Goal: Find contact information: Obtain details needed to contact an individual or organization

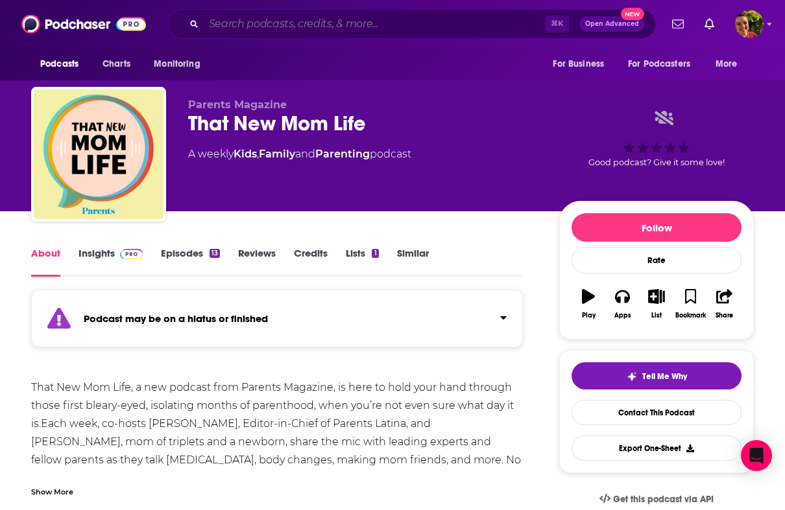
click at [276, 15] on input "Search podcasts, credits, & more..." at bounding box center [374, 24] width 341 height 21
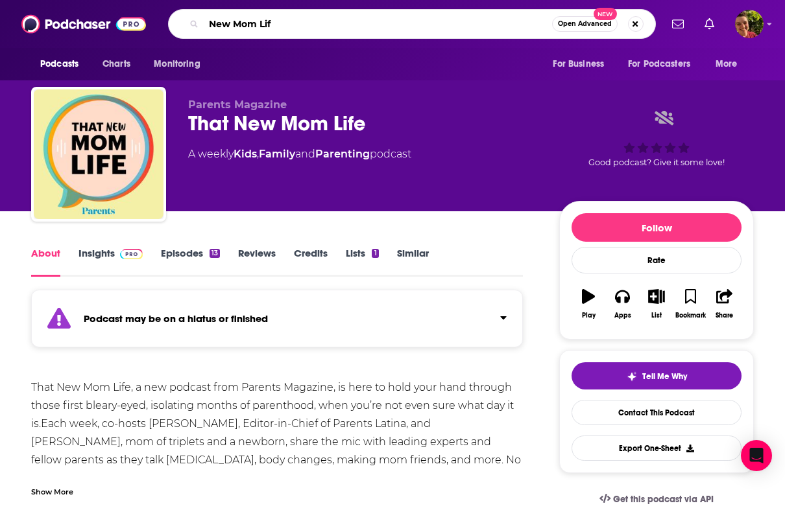
type input "New Mom Life"
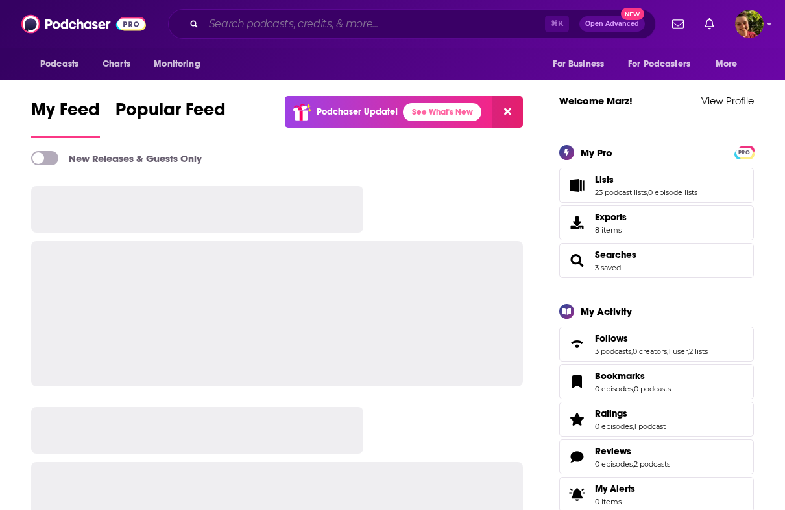
click at [319, 22] on input "Search podcasts, credits, & more..." at bounding box center [374, 24] width 341 height 21
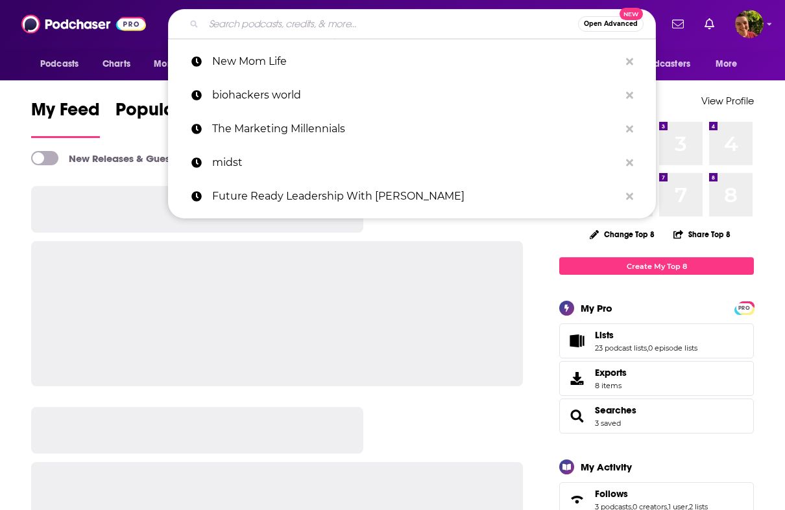
paste input "New Mom Talk"
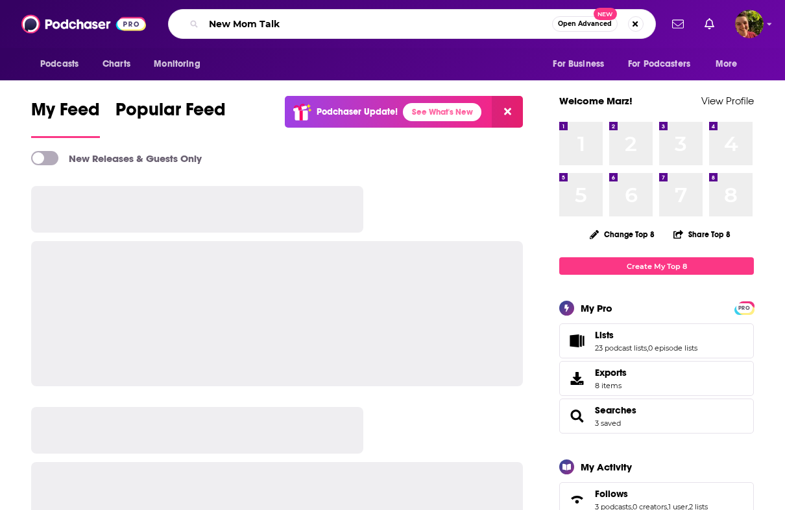
type input "New Mom Talk"
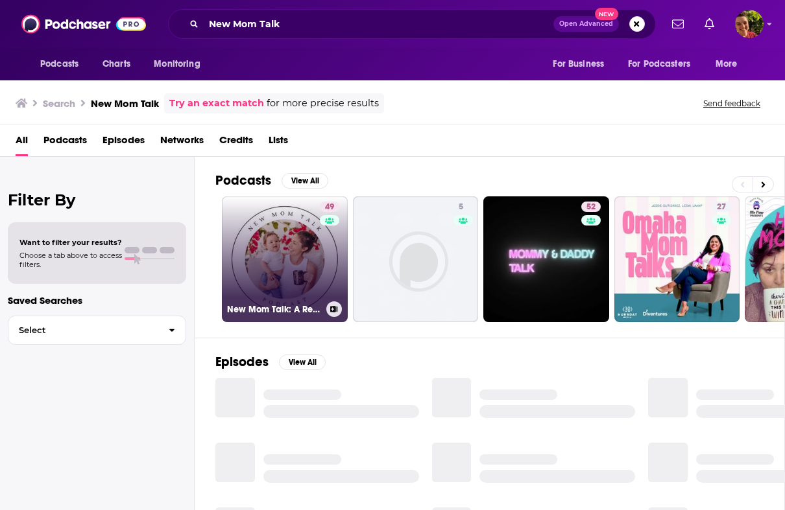
click at [278, 249] on link "49 New Mom Talk: A Resource for Pregnant, Expecting Moms & New Moms & Pregnancy" at bounding box center [285, 259] width 126 height 126
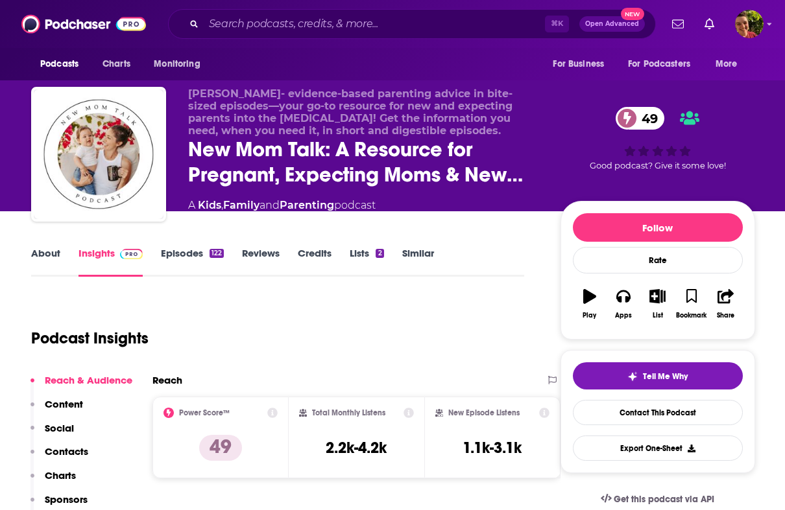
click at [166, 256] on link "Episodes 122" at bounding box center [192, 262] width 63 height 30
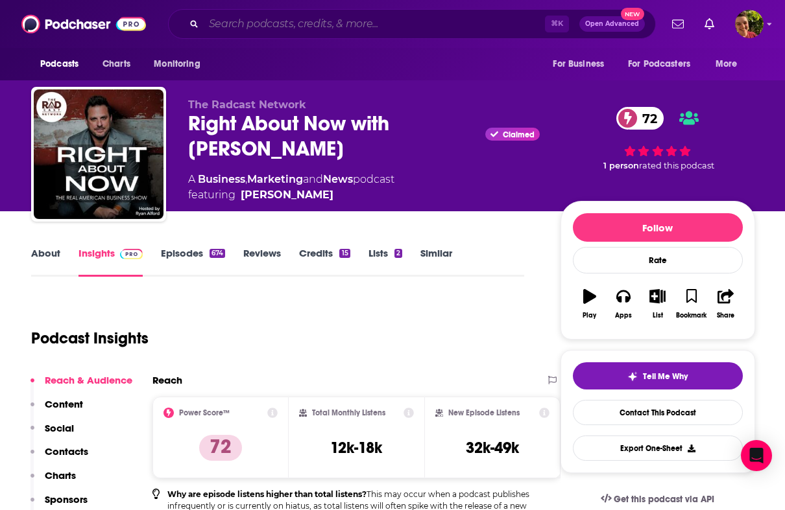
click at [373, 32] on input "Search podcasts, credits, & more..." at bounding box center [374, 24] width 341 height 21
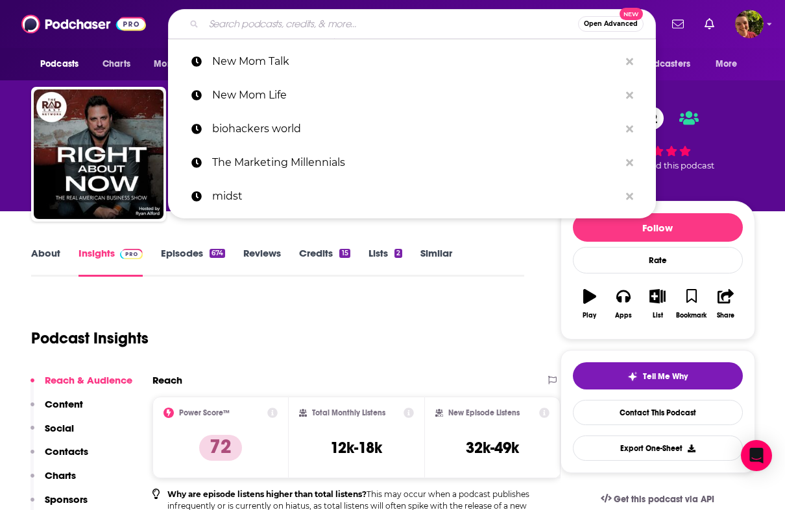
paste input "The 1000 Hours Outside Podcast"
type input "The 1000 Hours Outside Podcast"
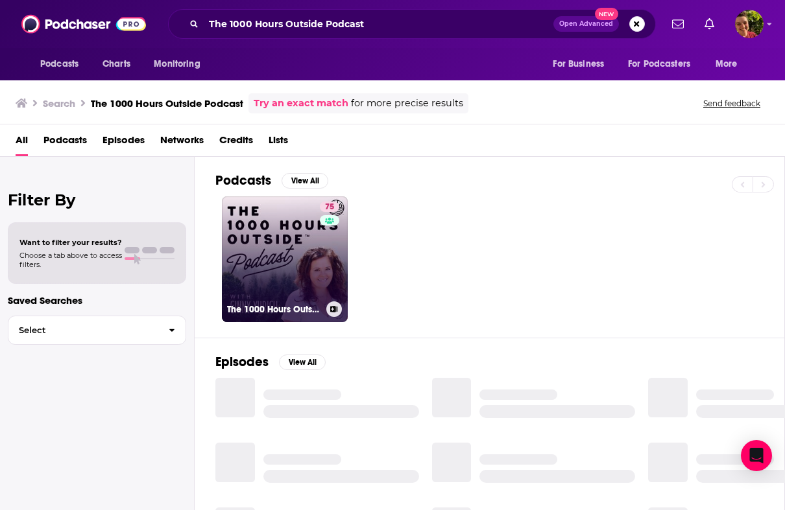
click at [309, 239] on link "75 The 1000 Hours Outside Podcast" at bounding box center [285, 259] width 126 height 126
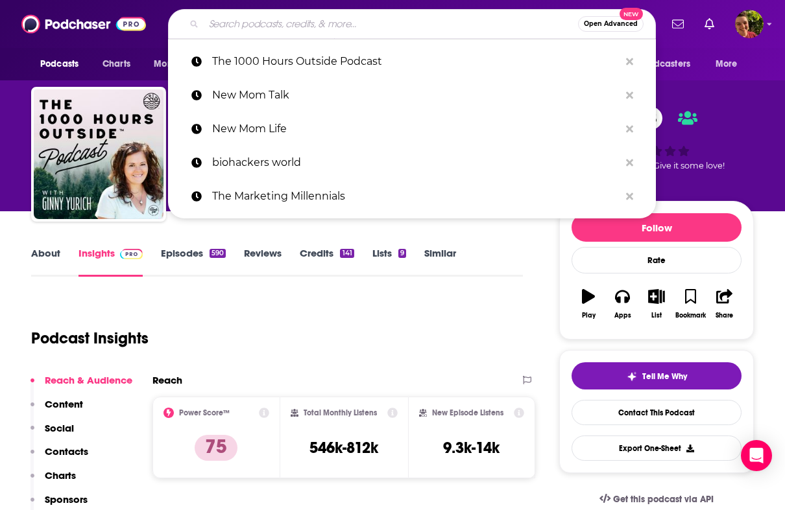
click at [353, 25] on input "Search podcasts, credits, & more..." at bounding box center [391, 24] width 374 height 21
paste input "The Agile Brand with Greg Kihlström"
type input "The Agile Brand with Greg Kihlström"
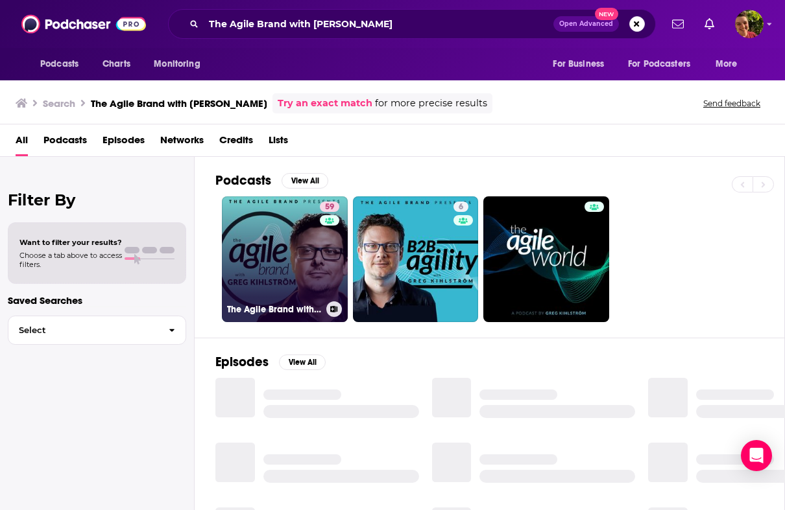
click at [284, 245] on link "59 The Agile Brand with Greg Kihlström®: Expert Mode Marketing Technology, AI, …" at bounding box center [285, 259] width 126 height 126
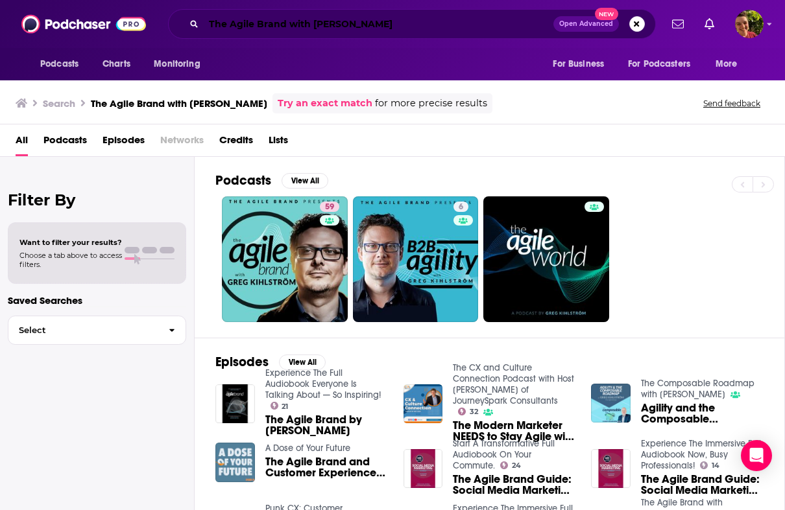
click at [487, 24] on input "The Agile Brand with Greg Kihlström" at bounding box center [379, 24] width 350 height 21
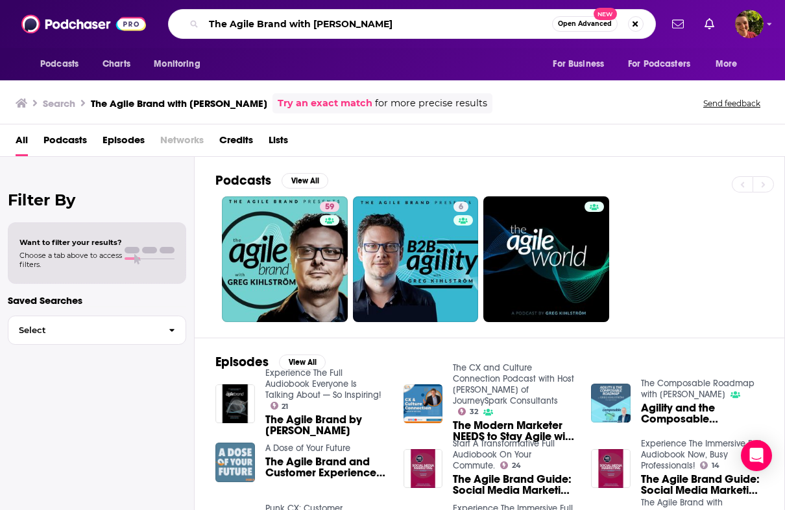
paste input "AI and the Future of Work"
type input "AI and the Future of Work"
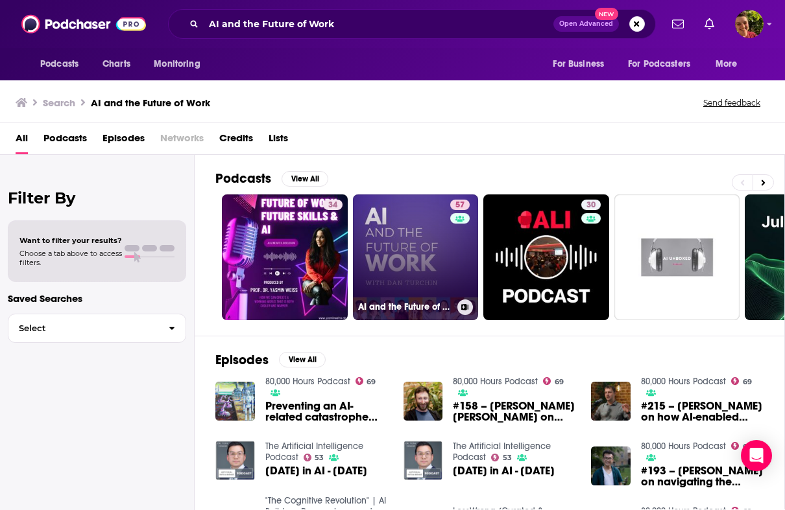
click at [414, 259] on link "57 AI and the Future of Work: Artificial Intelligence in the Workplace, Busines…" at bounding box center [416, 258] width 126 height 126
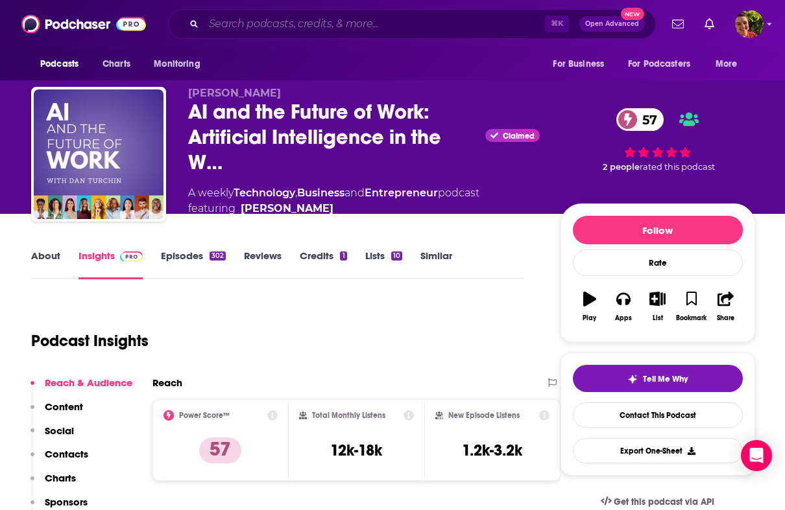
click at [343, 22] on input "Search podcasts, credits, & more..." at bounding box center [374, 24] width 341 height 21
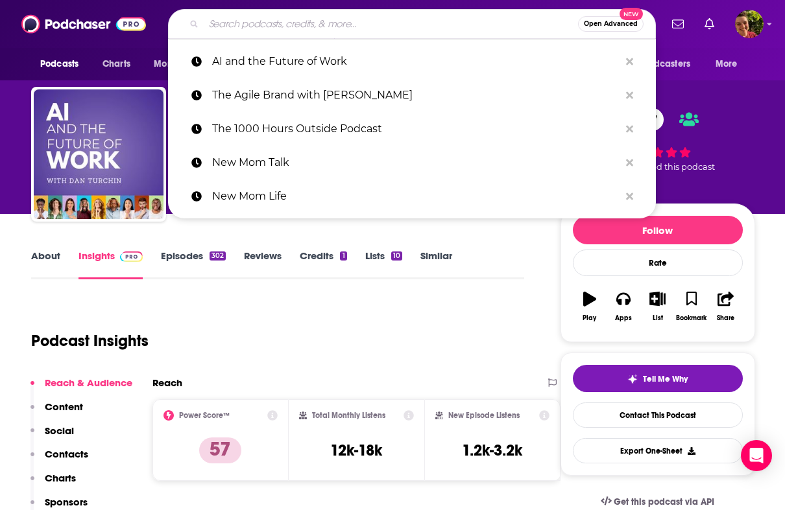
paste input "[PERSON_NAME]"
type input "[PERSON_NAME]"
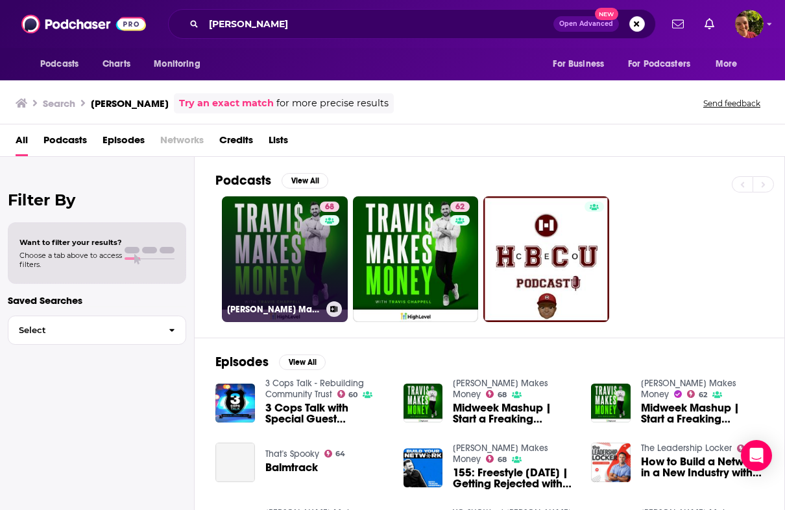
click at [278, 232] on link "68 Travis Makes Money" at bounding box center [285, 259] width 126 height 126
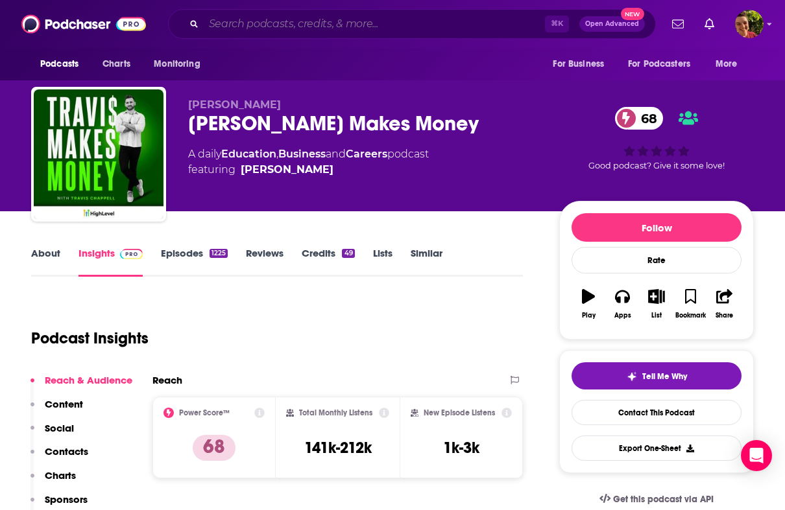
click at [352, 23] on input "Search podcasts, credits, & more..." at bounding box center [374, 24] width 341 height 21
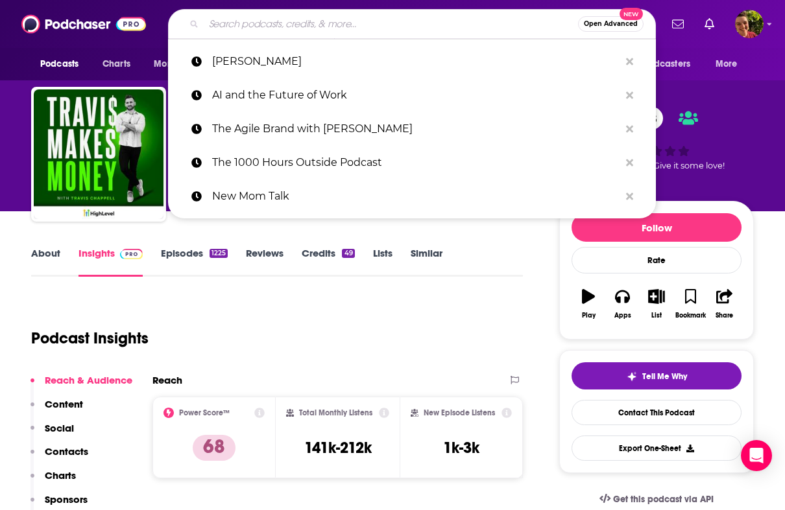
paste input "SaaS Interviews with [PERSON_NAME]"
type input "SaaS Interviews with [PERSON_NAME]"
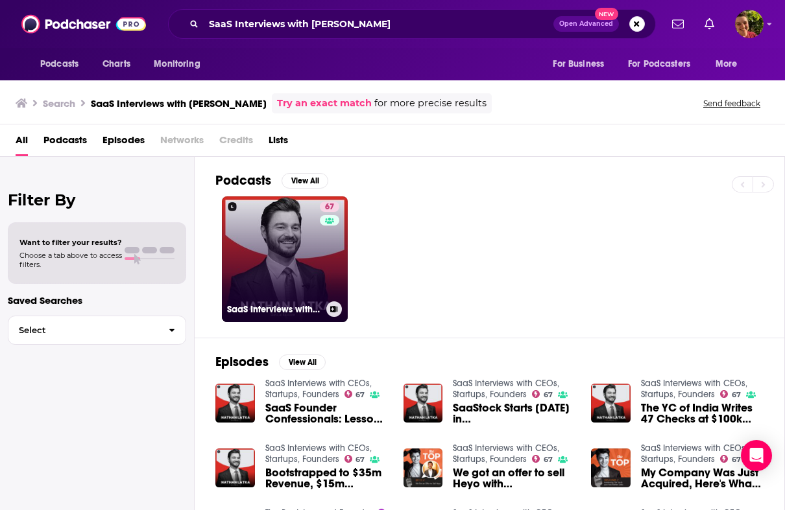
click at [271, 224] on link "67 SaaS Interviews with CEOs, Startups, Founders" at bounding box center [285, 259] width 126 height 126
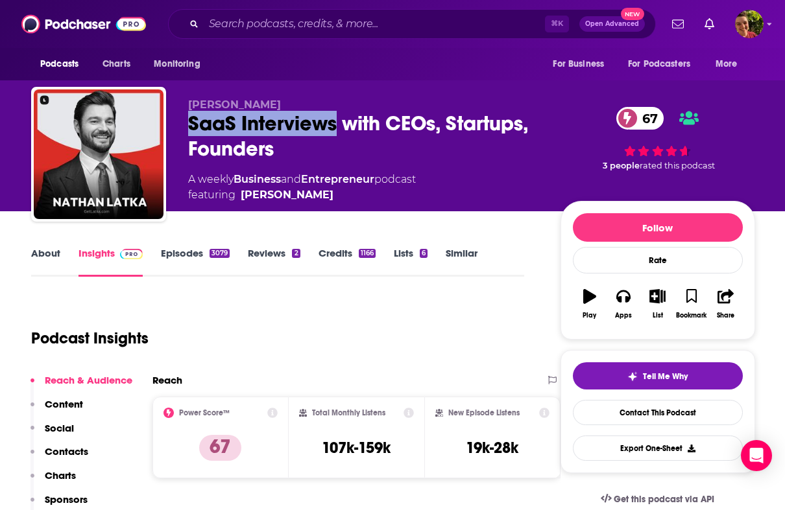
drag, startPoint x: 238, startPoint y: 122, endPoint x: 335, endPoint y: 127, distance: 97.4
click at [335, 127] on div "Nathan Latka SaaS Interviews with CEOs, Startups, Founders 67 A weekly Business…" at bounding box center [393, 157] width 724 height 140
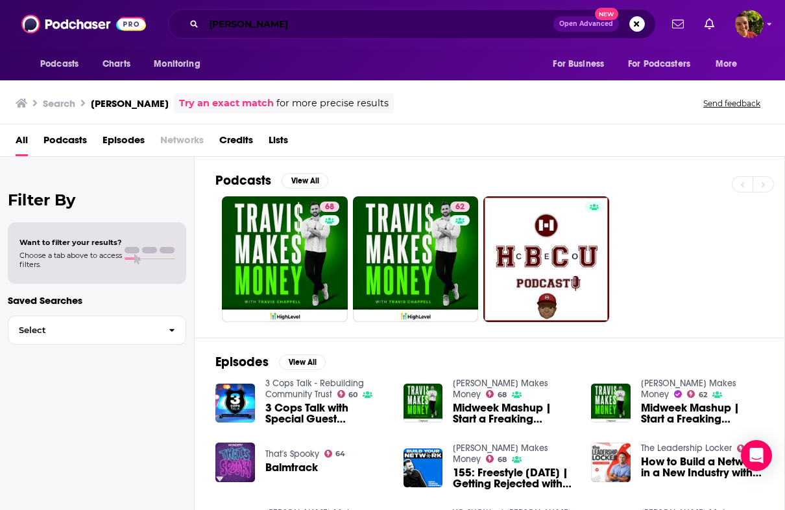
click at [357, 29] on input "[PERSON_NAME]" at bounding box center [379, 24] width 350 height 21
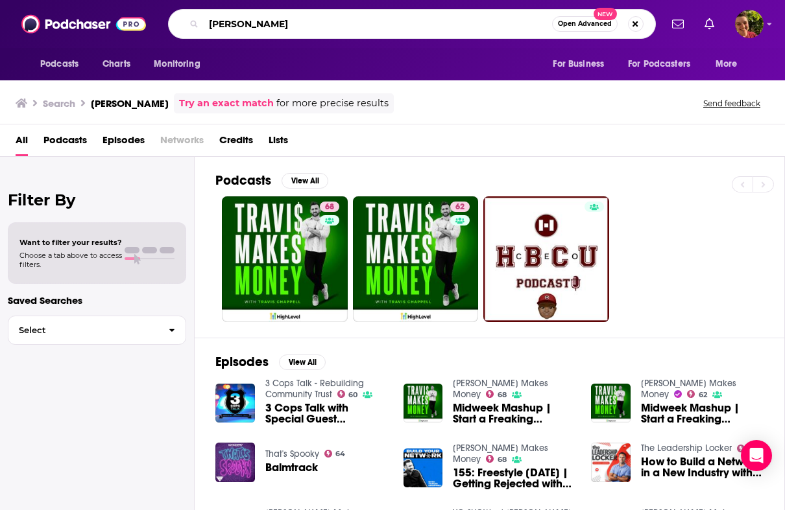
paste input "Marriage Kids and Money"
type input "Marriage Kids and Money"
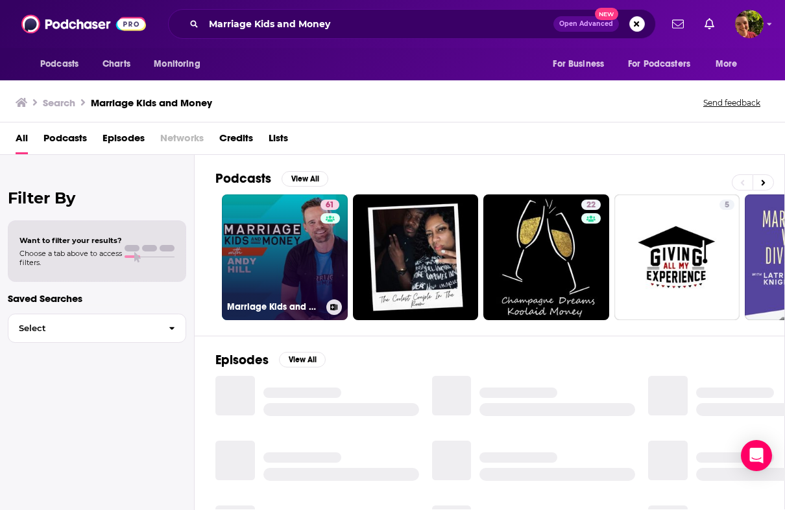
click at [302, 243] on link "61 Marriage Kids and Money: Personal Finance for Families" at bounding box center [285, 258] width 126 height 126
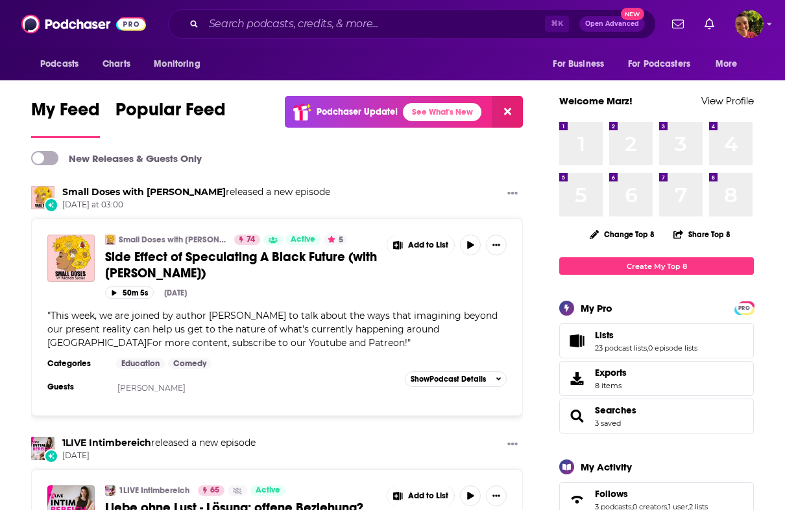
click at [380, 35] on div "⌘ K Open Advanced New" at bounding box center [412, 24] width 488 height 30
click at [380, 31] on input "Search podcasts, credits, & more..." at bounding box center [374, 24] width 341 height 21
paste input "All Things Sensory Podcast"
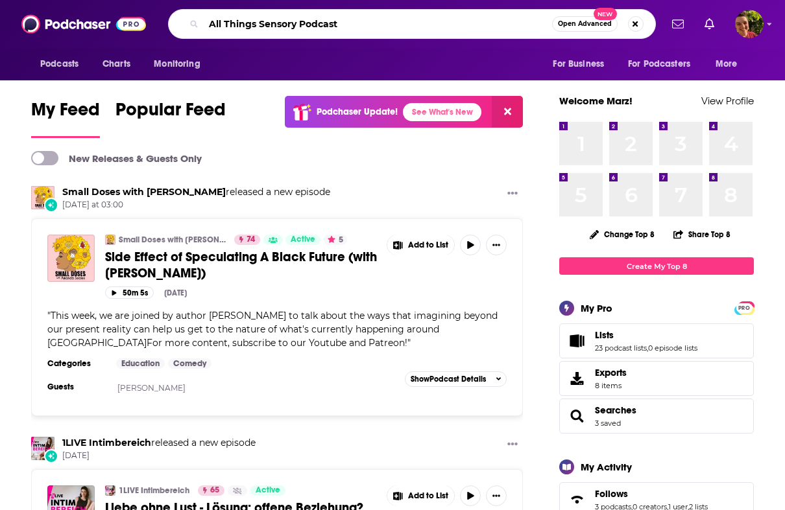
type input "All Things Sensory Podcast"
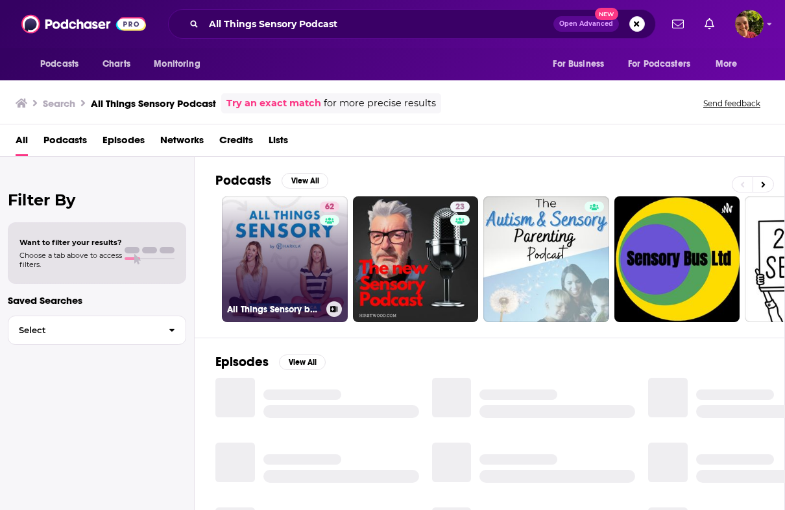
click at [268, 256] on link "62 All Things Sensory by Harkla" at bounding box center [285, 259] width 126 height 126
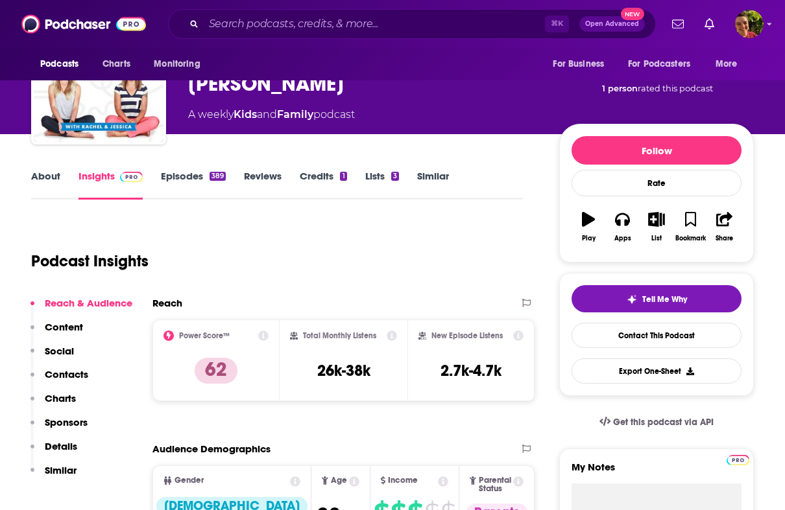
click at [78, 375] on p "Contacts" at bounding box center [66, 374] width 43 height 12
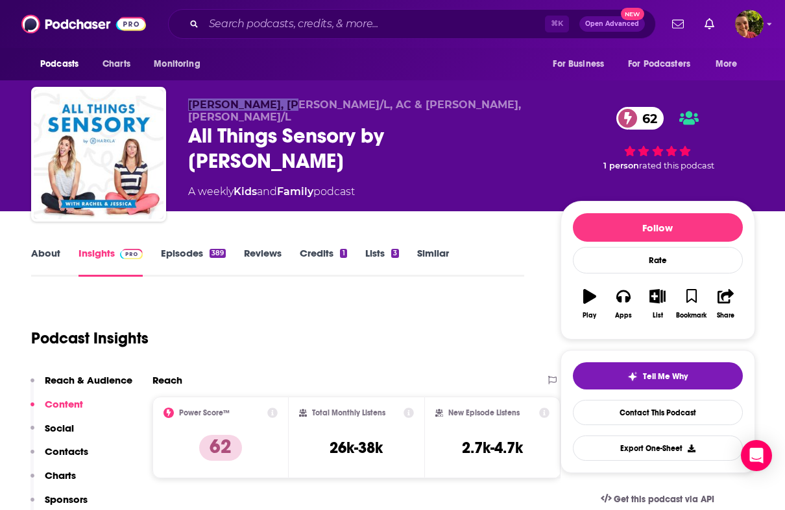
drag, startPoint x: 248, startPoint y: 95, endPoint x: 288, endPoint y: 110, distance: 43.1
click at [288, 110] on div "Rachel Harrington, COTA/L, AC & Jessica Hill, COTA/L All Things Sensory by Hark…" at bounding box center [393, 157] width 724 height 140
copy span "Rachel Harrington"
click at [384, 21] on input "Search podcasts, credits, & more..." at bounding box center [374, 24] width 341 height 21
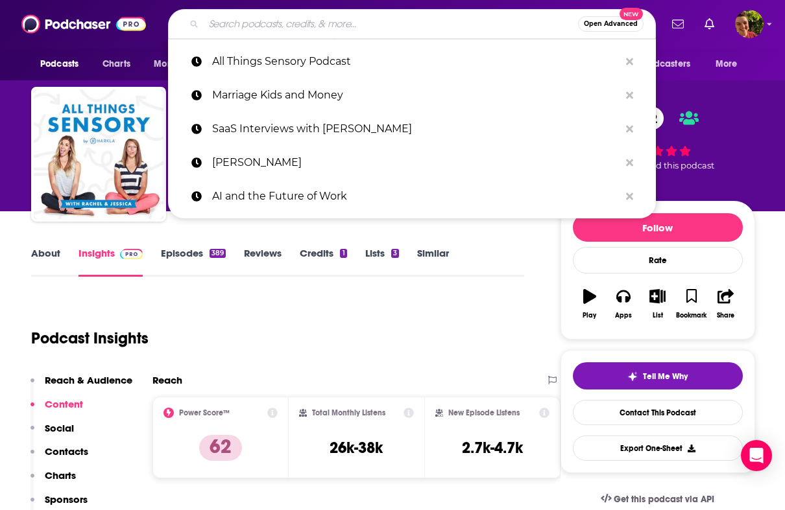
paste input "More than Milestones"
type input "More than Milestones"
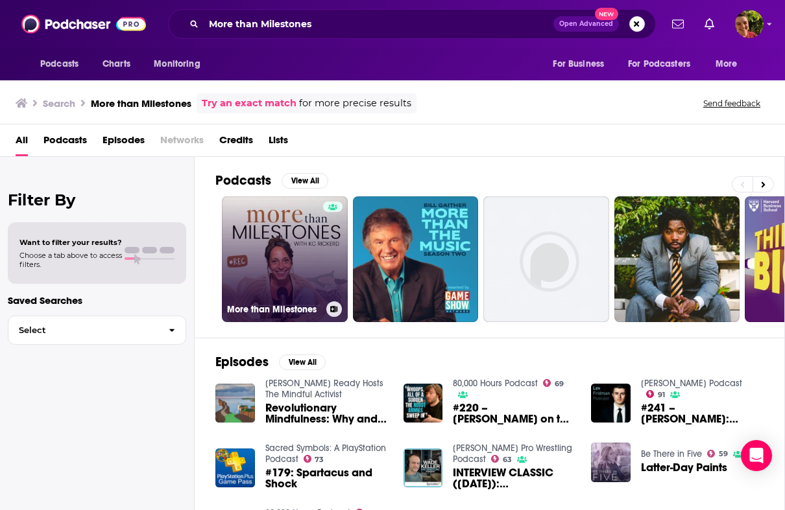
click at [289, 255] on link "More than Milestones" at bounding box center [285, 259] width 126 height 126
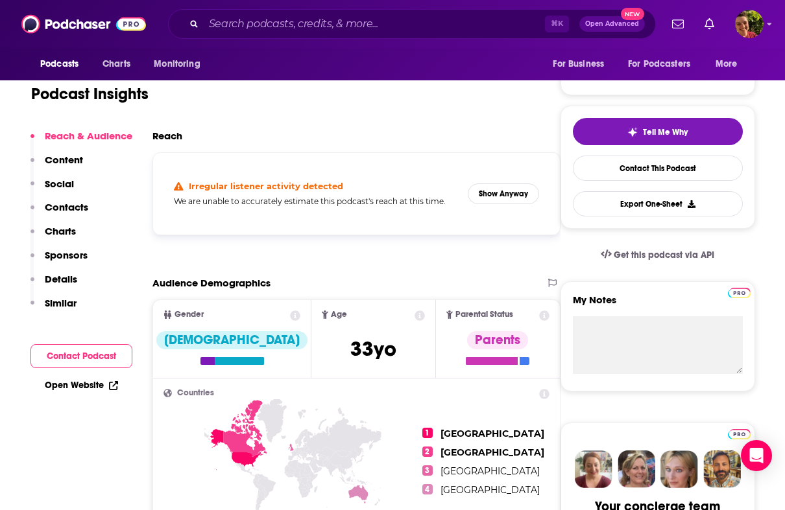
scroll to position [302, 0]
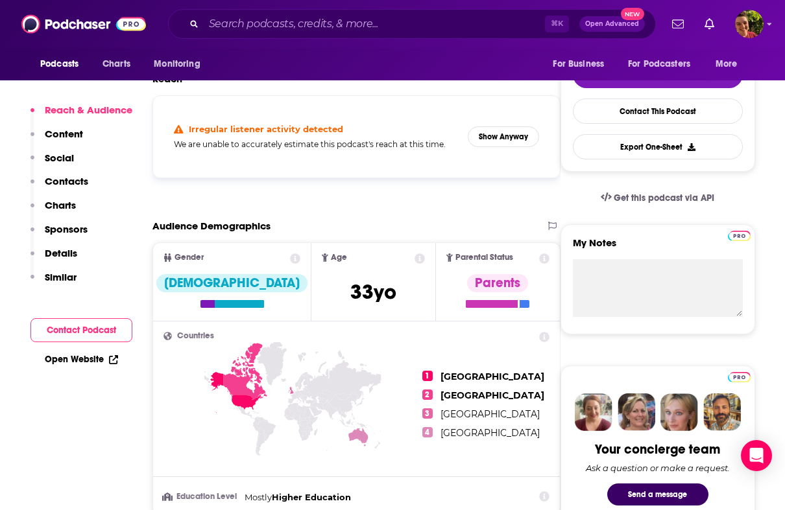
click at [79, 176] on p "Contacts" at bounding box center [66, 181] width 43 height 12
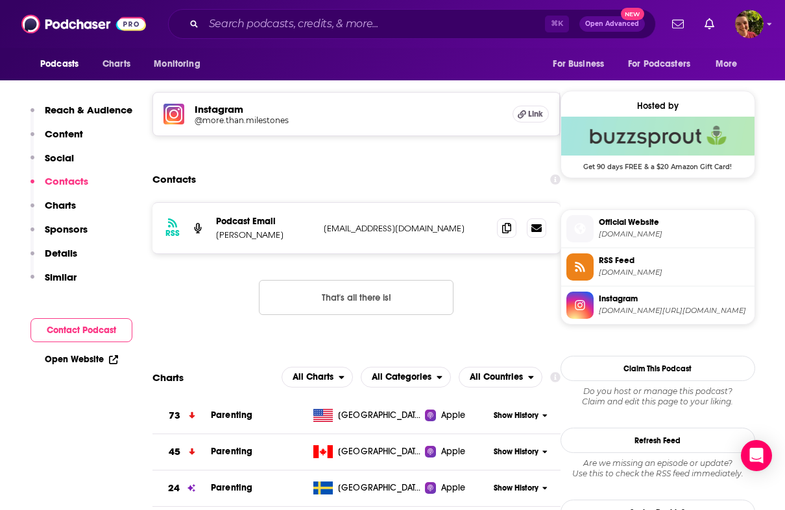
scroll to position [907, 0]
click at [514, 226] on span at bounding box center [506, 226] width 19 height 19
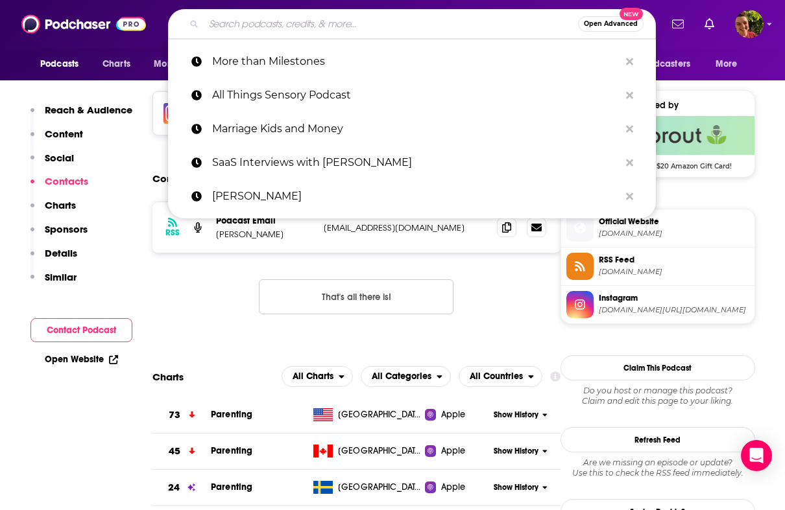
click at [377, 28] on input "Search podcasts, credits, & more..." at bounding box center [391, 24] width 374 height 21
paste input "Doctor Mom"
type input "Doctor Mom"
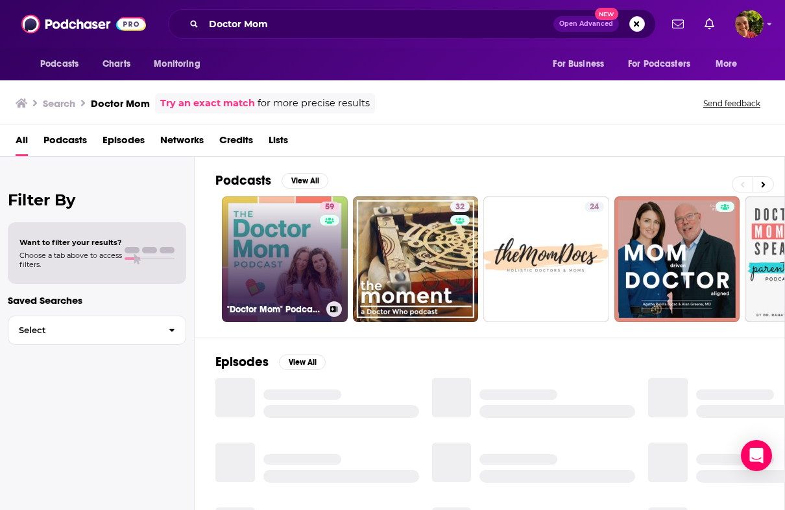
click at [308, 247] on link "59 "Doctor Mom" Podcast | Practical Tips to Be a Proactive Parent" at bounding box center [285, 259] width 126 height 126
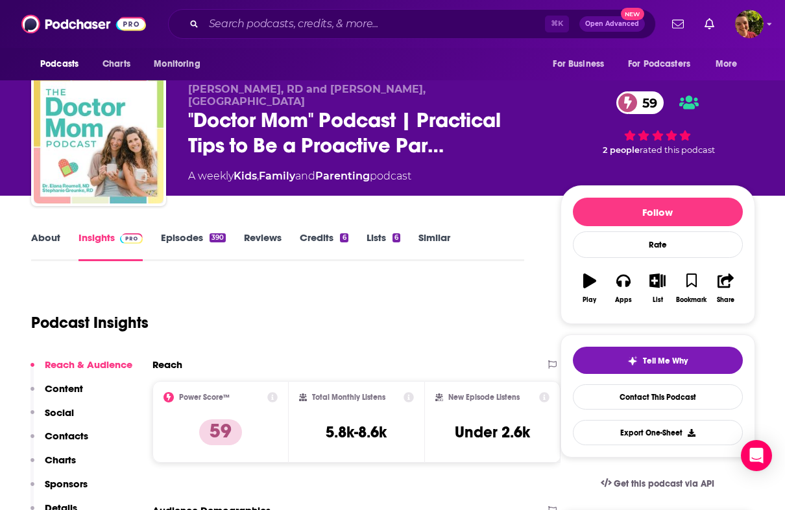
click at [69, 429] on button "Social" at bounding box center [51, 419] width 43 height 24
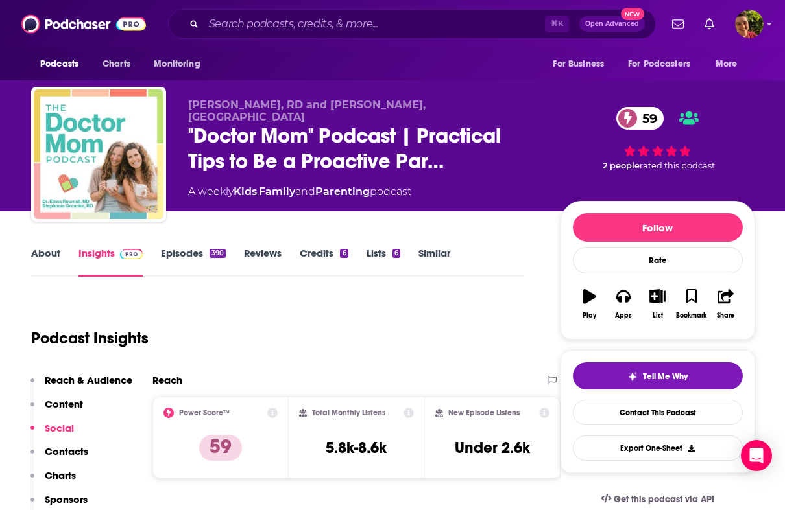
click at [69, 439] on button "Social" at bounding box center [51, 434] width 43 height 24
click at [70, 449] on p "Contacts" at bounding box center [66, 452] width 43 height 12
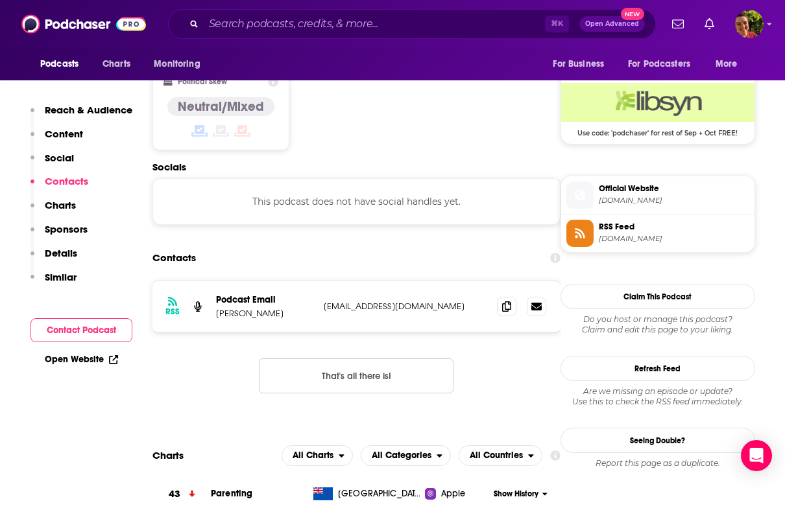
scroll to position [1044, 0]
click at [503, 300] on icon at bounding box center [506, 305] width 9 height 10
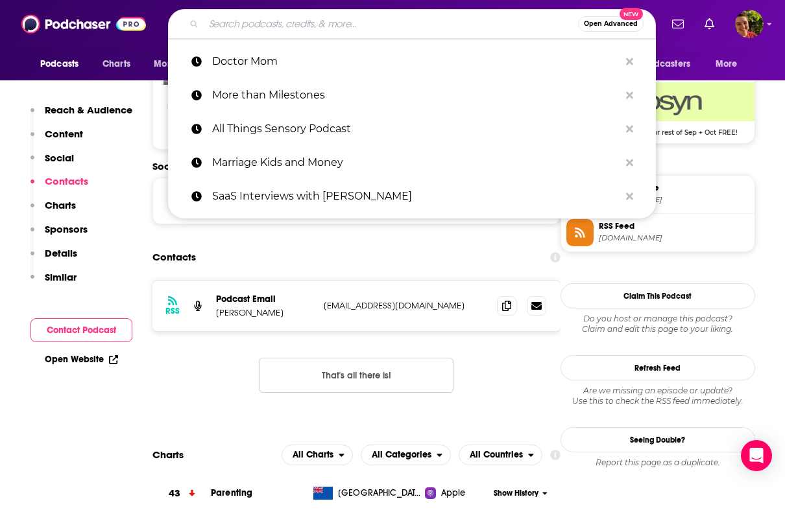
click at [403, 30] on input "Search podcasts, credits, & more..." at bounding box center [391, 24] width 374 height 21
paste input "Boob to Food"
type input "Boob to Food"
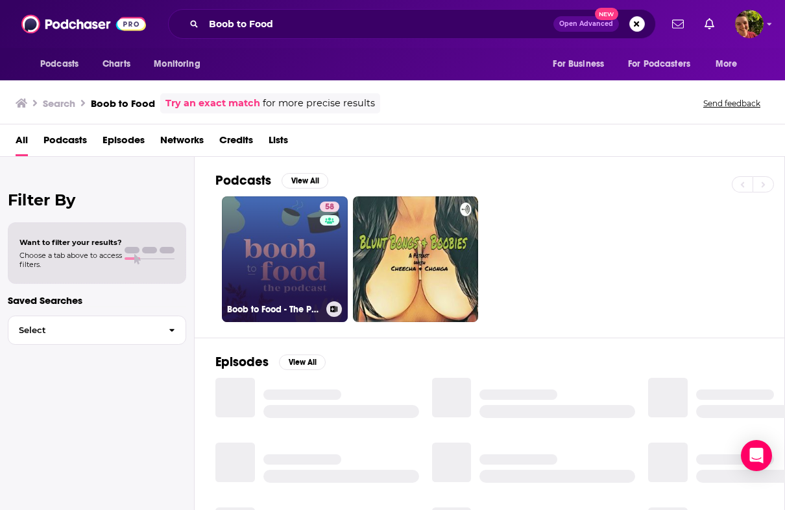
click at [291, 240] on link "58 Boob to Food - The Podcast" at bounding box center [285, 259] width 126 height 126
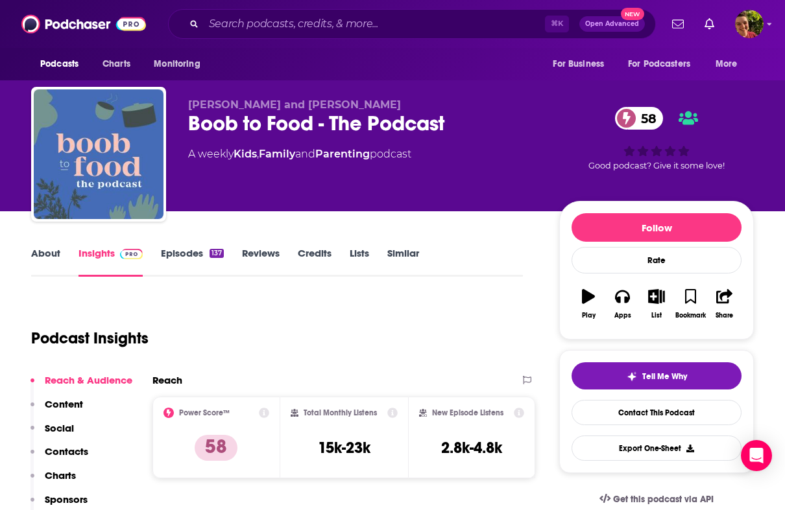
scroll to position [223, 0]
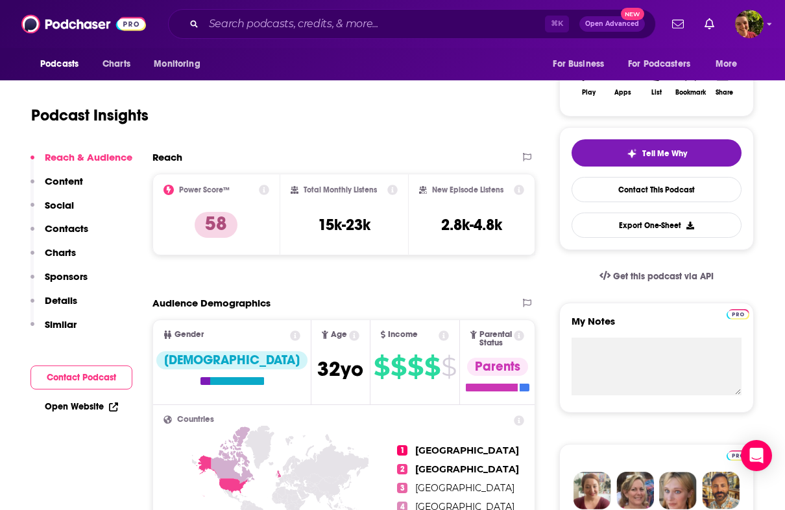
click at [82, 223] on p "Contacts" at bounding box center [66, 228] width 43 height 12
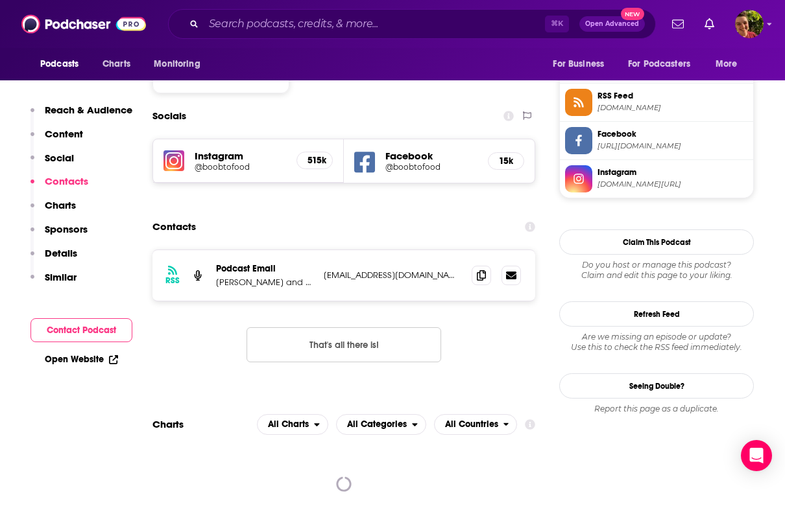
scroll to position [1076, 0]
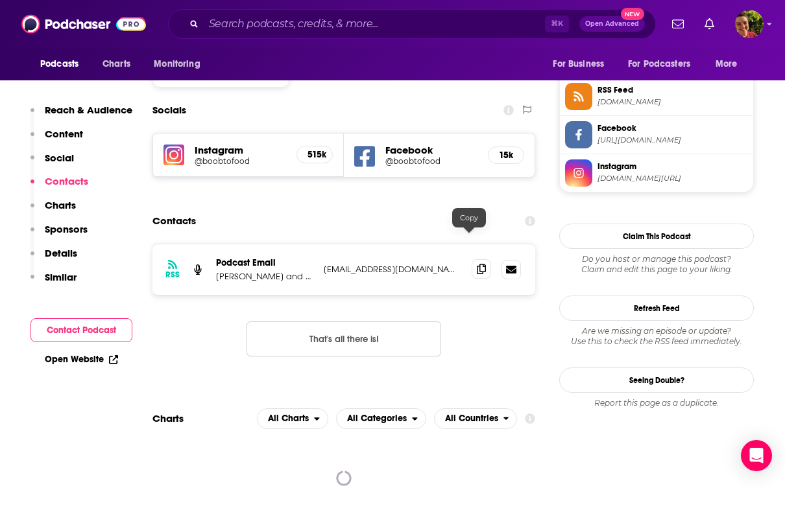
click at [477, 264] on icon at bounding box center [481, 269] width 9 height 10
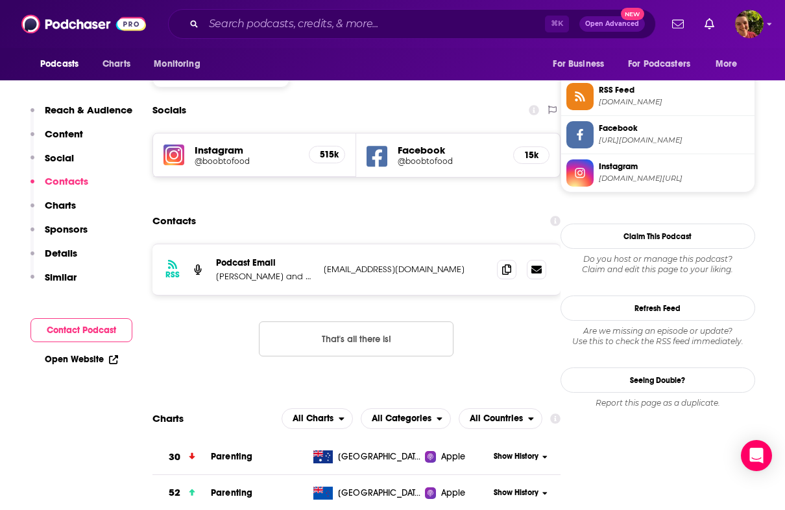
click at [378, 35] on div "⌘ K Open Advanced New" at bounding box center [412, 24] width 488 height 30
click at [376, 27] on input "Search podcasts, credits, & more..." at bounding box center [374, 24] width 341 height 21
paste input "Acquired"
type input "Acquired"
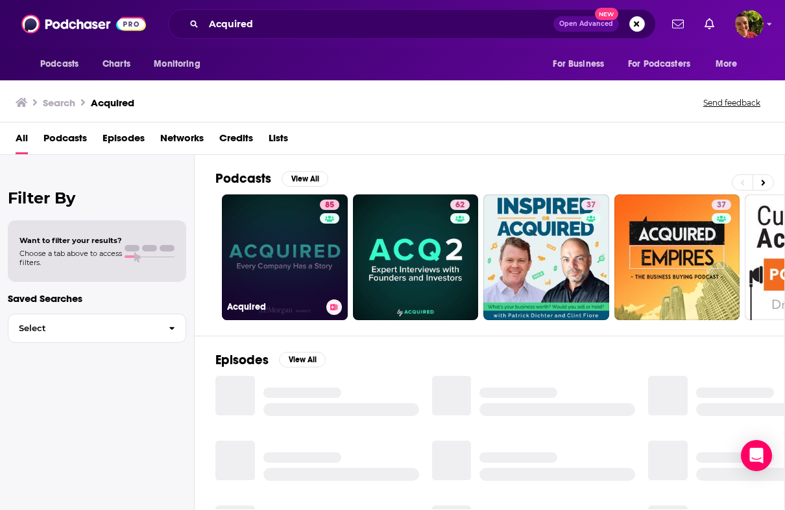
click at [265, 262] on link "85 Acquired" at bounding box center [285, 258] width 126 height 126
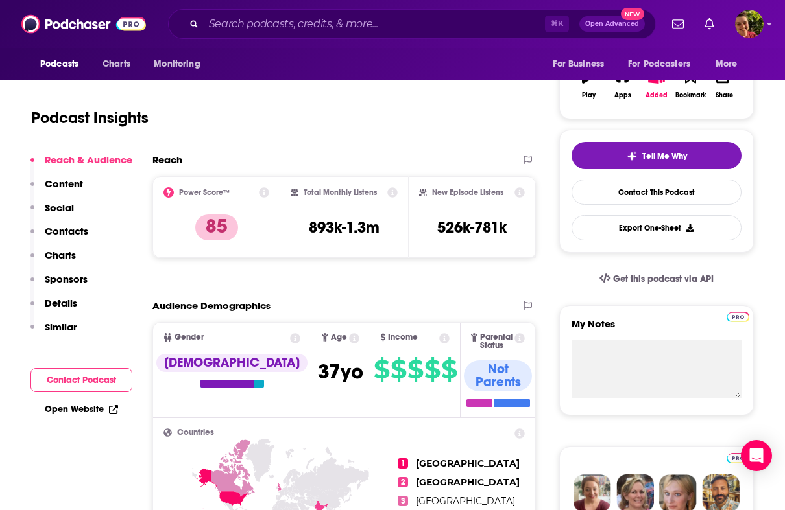
click at [80, 228] on p "Contacts" at bounding box center [66, 231] width 43 height 12
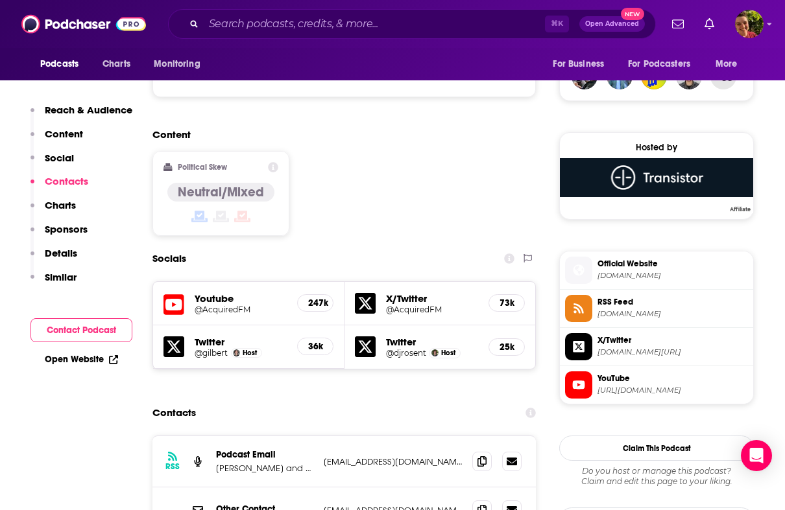
scroll to position [1106, 0]
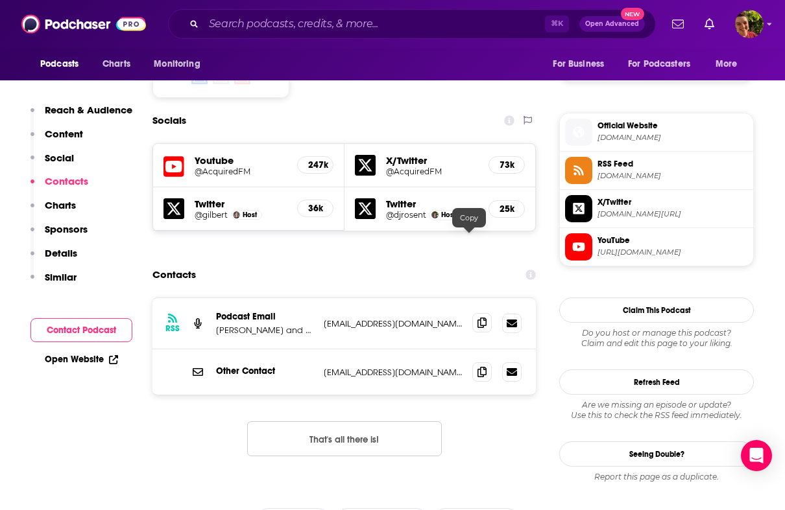
click at [477, 318] on icon at bounding box center [481, 323] width 9 height 10
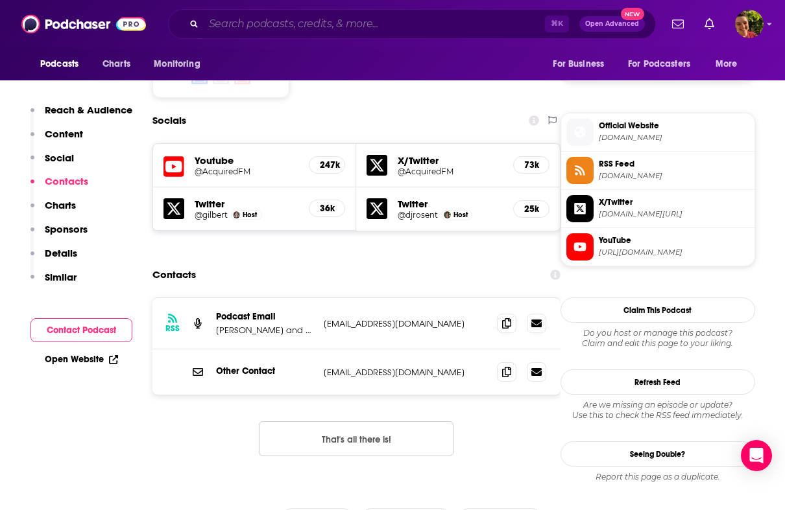
click at [398, 20] on input "Search podcasts, credits, & more..." at bounding box center [374, 24] width 341 height 21
paste input "The Innovation Meets Leadership Podcast"
type input "The Innovation Meets Leadership Podcast"
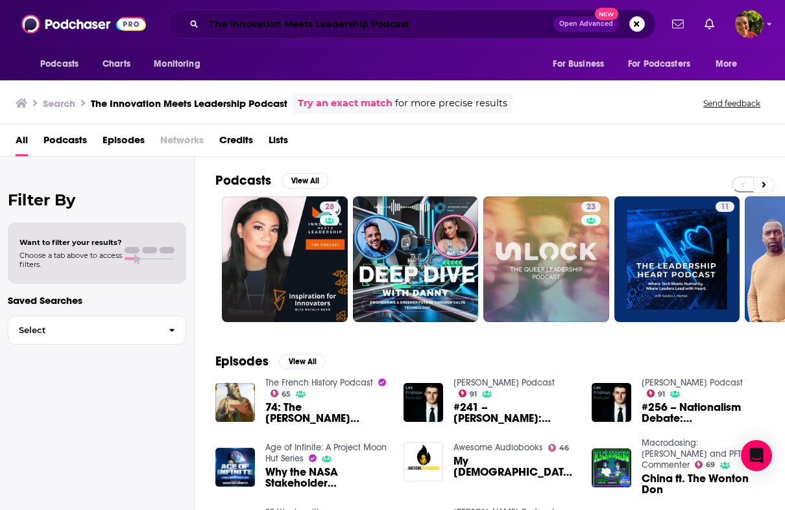
click at [397, 19] on input "The Innovation Meets Leadership Podcast" at bounding box center [379, 24] width 350 height 21
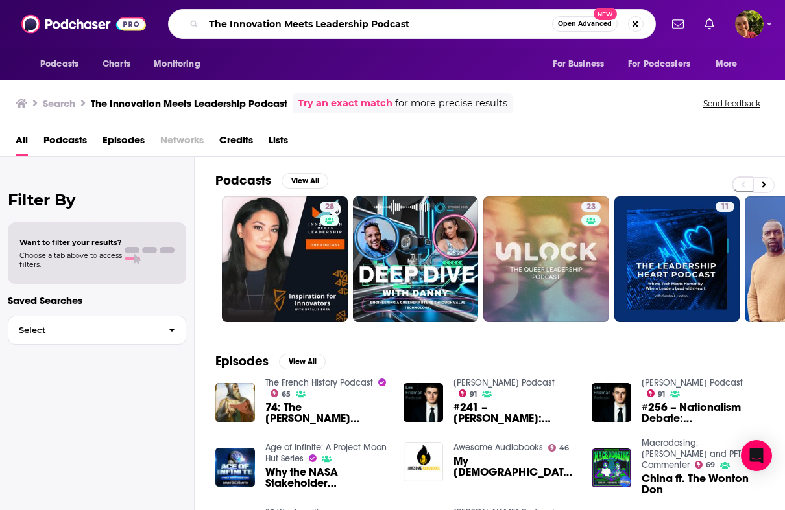
paste input "Innovative"
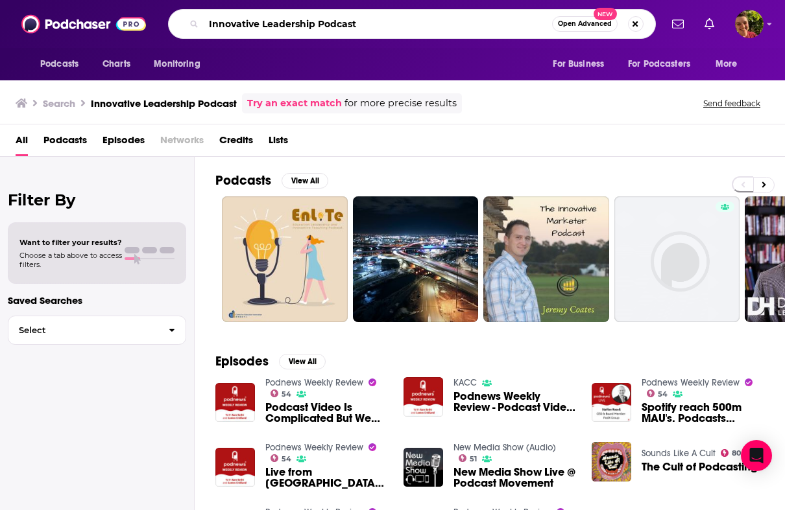
click at [433, 23] on input "Innovative Leadership Podcast" at bounding box center [378, 24] width 348 height 21
paste input "Aspire with [PERSON_NAME]"
type input "Aspire with Emma Grede"
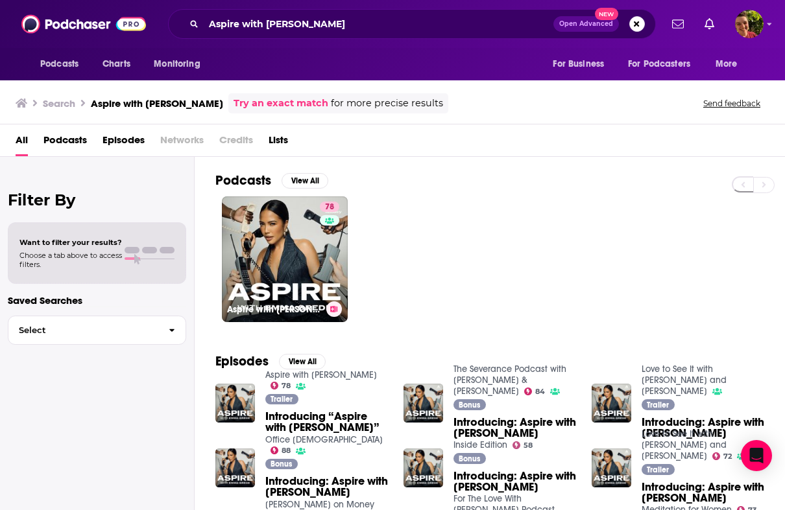
click at [293, 224] on link "78 Aspire with Emma Grede" at bounding box center [285, 259] width 126 height 126
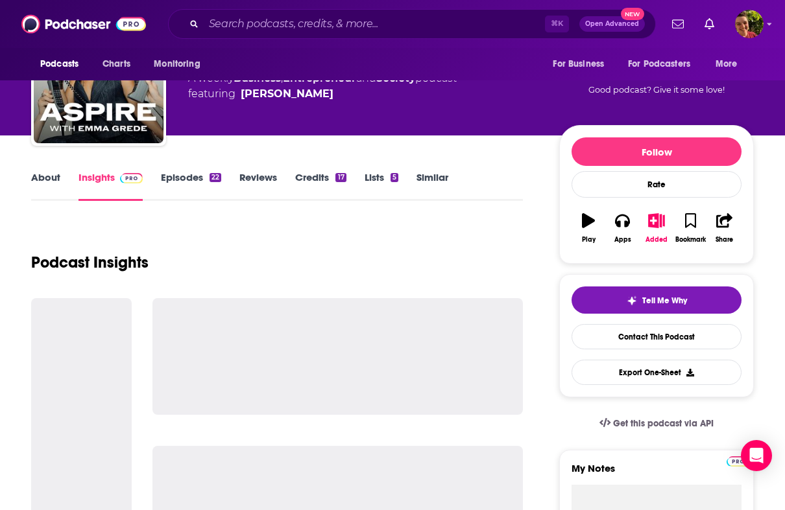
scroll to position [106, 0]
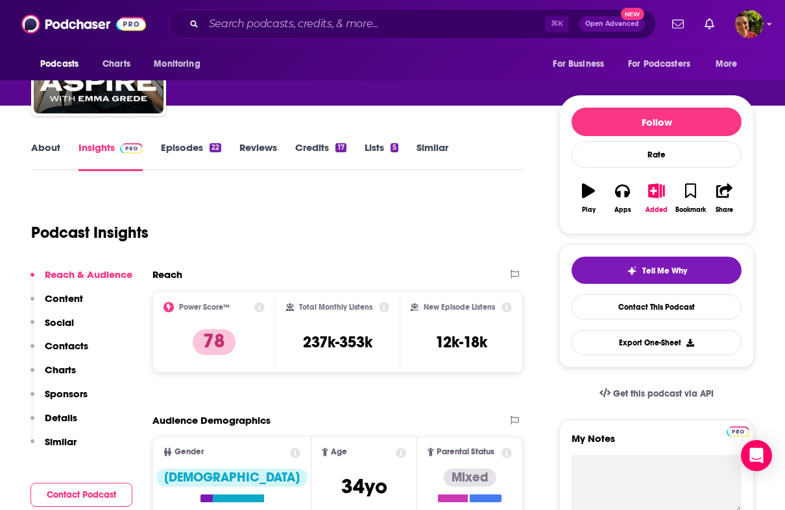
click at [81, 349] on p "Contacts" at bounding box center [66, 346] width 43 height 12
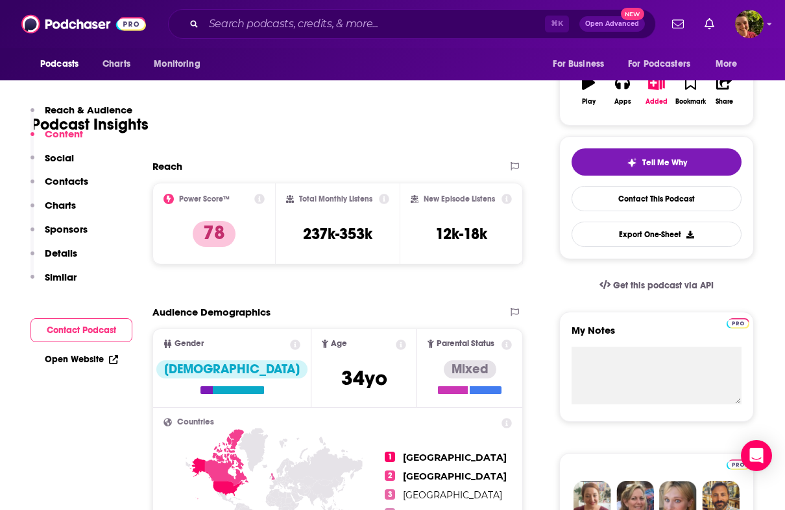
scroll to position [0, 0]
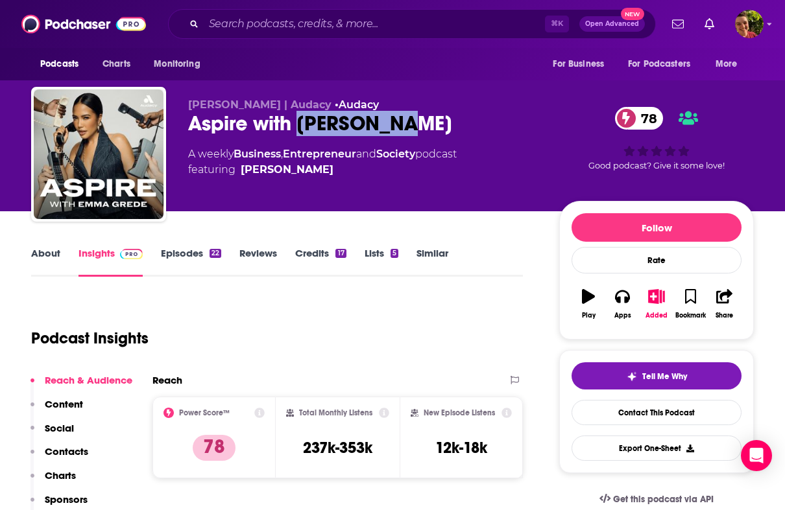
drag, startPoint x: 387, startPoint y: 126, endPoint x: 298, endPoint y: 132, distance: 89.0
click at [298, 132] on div "Aspire with Emma Grede 78" at bounding box center [363, 123] width 350 height 25
copy h2 "Emma Grede"
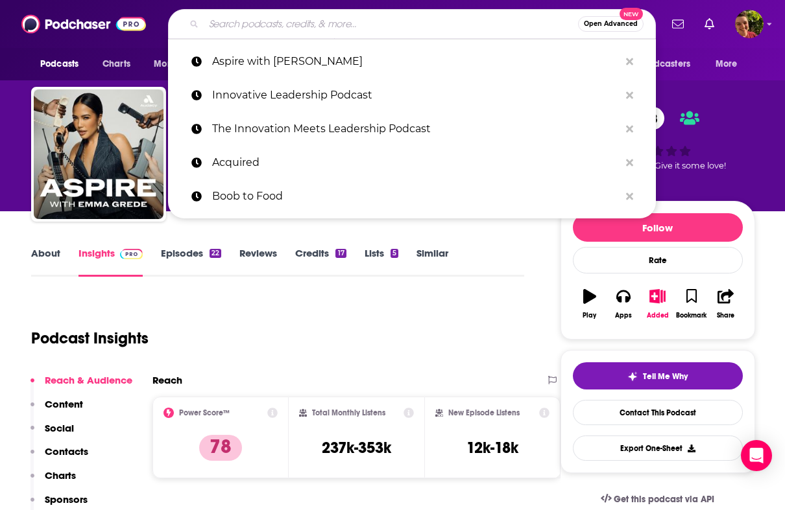
click at [423, 21] on input "Search podcasts, credits, & more..." at bounding box center [391, 24] width 374 height 21
paste input "The Innovation Leader Podcast"
type input "The Innovation Leader Podcast"
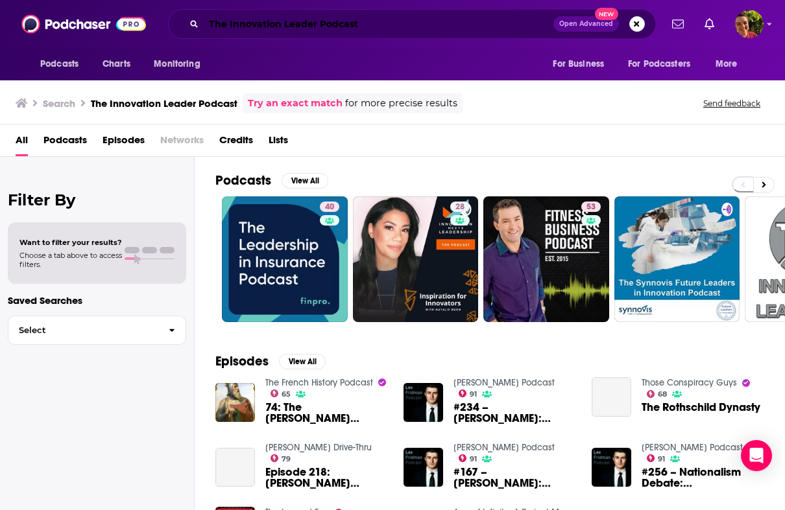
click at [414, 15] on input "The Innovation Leader Podcast" at bounding box center [379, 24] width 350 height 21
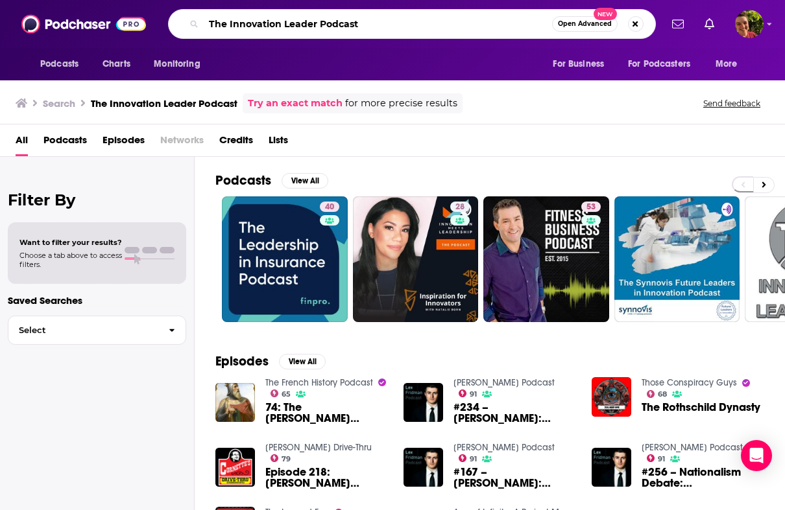
paste input "Future of Shopping"
type input "The Future of Shopping Podcast"
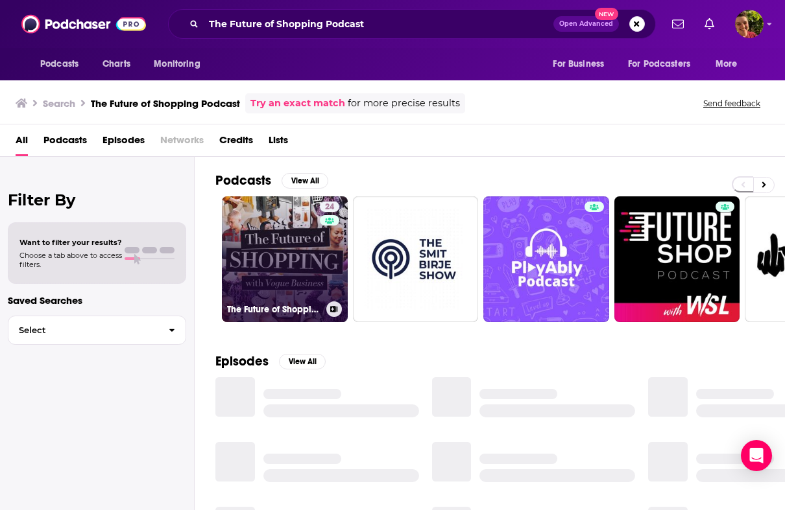
click at [278, 242] on link "24 The Future of Shopping with Vogue Business" at bounding box center [285, 259] width 126 height 126
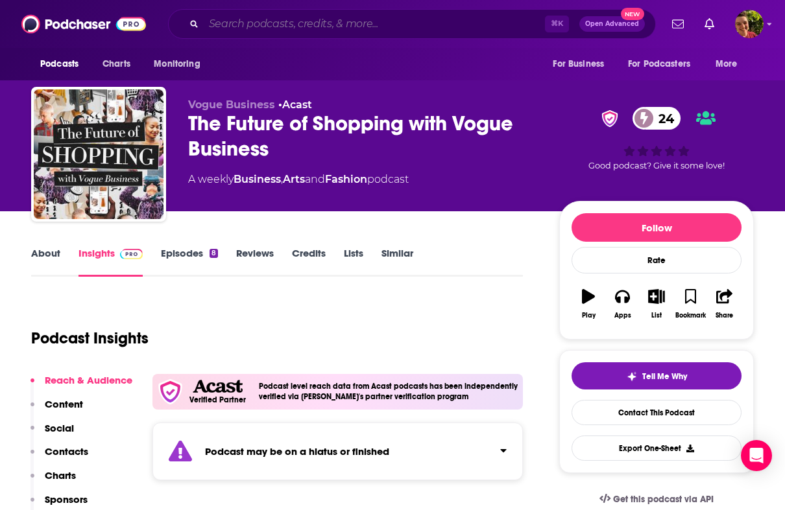
click at [428, 26] on input "Search podcasts, credits, & more..." at bounding box center [374, 24] width 341 height 21
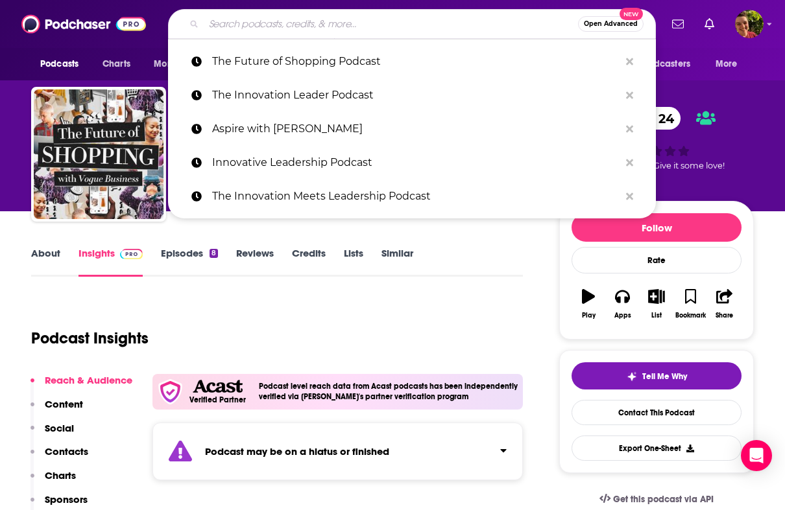
paste input "The Talk Innovation: Unlocking Technology Podcast"
type input "The Talk Innovation: Unlocking Technology Podcast"
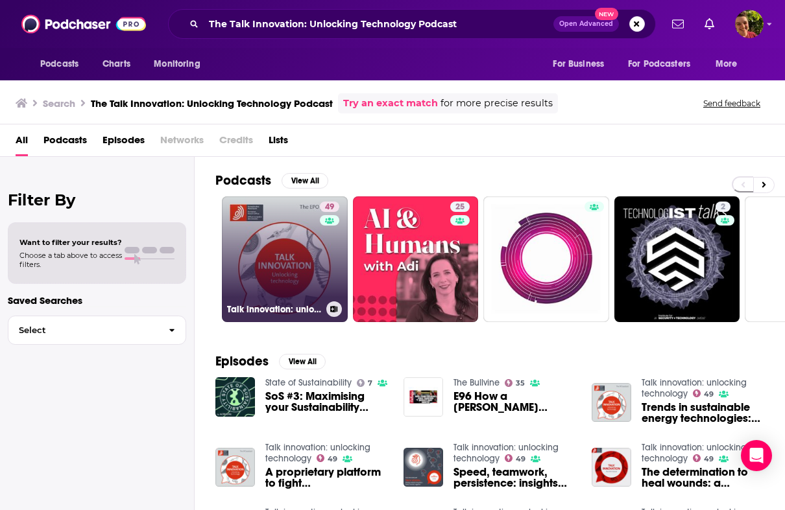
click at [293, 274] on link "49 Talk innovation: unlocking technology" at bounding box center [285, 259] width 126 height 126
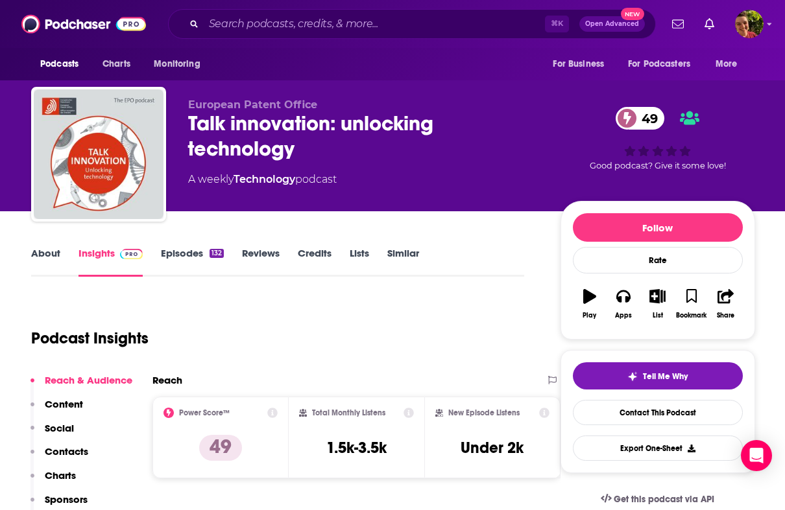
click at [78, 448] on p "Contacts" at bounding box center [66, 452] width 43 height 12
click at [58, 254] on link "About" at bounding box center [45, 262] width 29 height 30
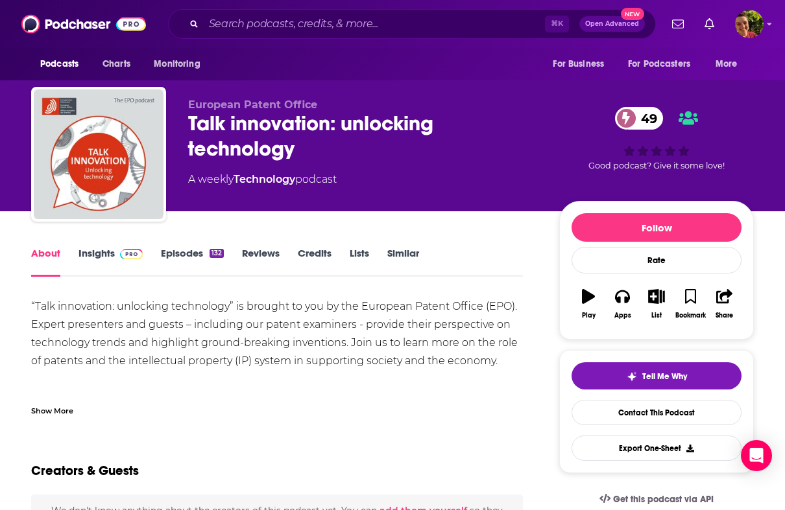
click at [422, 37] on div "⌘ K Open Advanced New" at bounding box center [412, 24] width 488 height 30
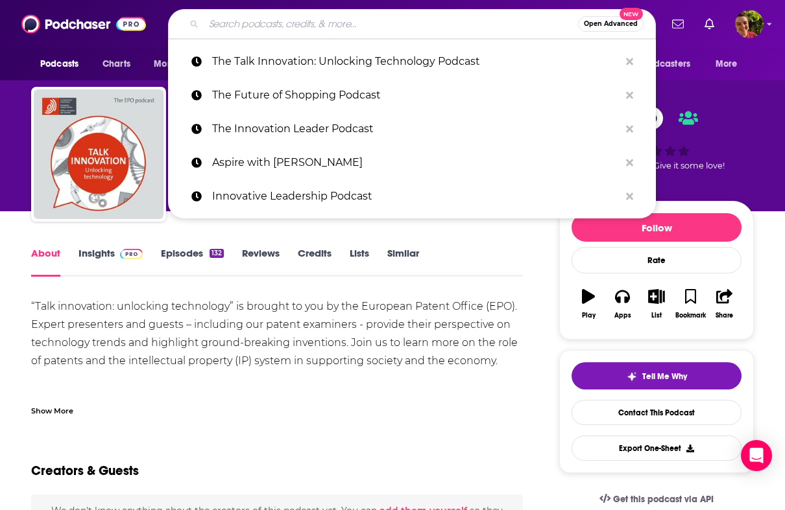
click at [410, 32] on input "Search podcasts, credits, & more..." at bounding box center [391, 24] width 374 height 21
paste input "The Leadership Podcast"
type input "The Leadership Podcast"
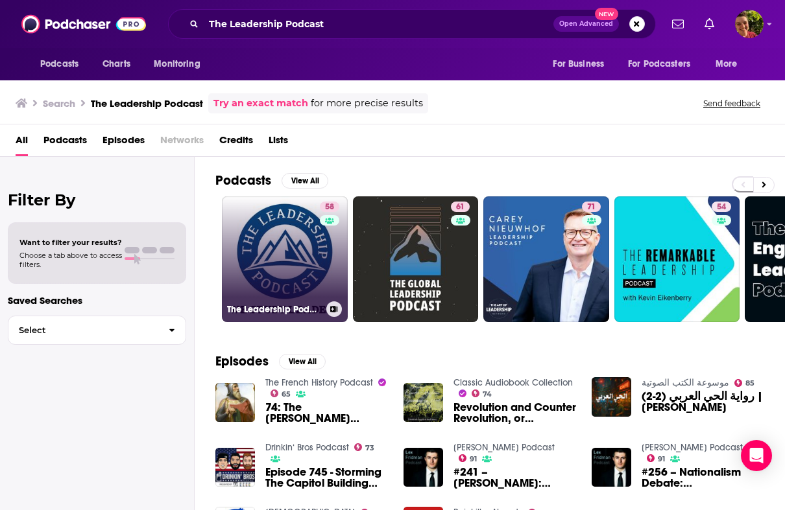
click at [298, 248] on link "58 The Leadership Podcast" at bounding box center [285, 259] width 126 height 126
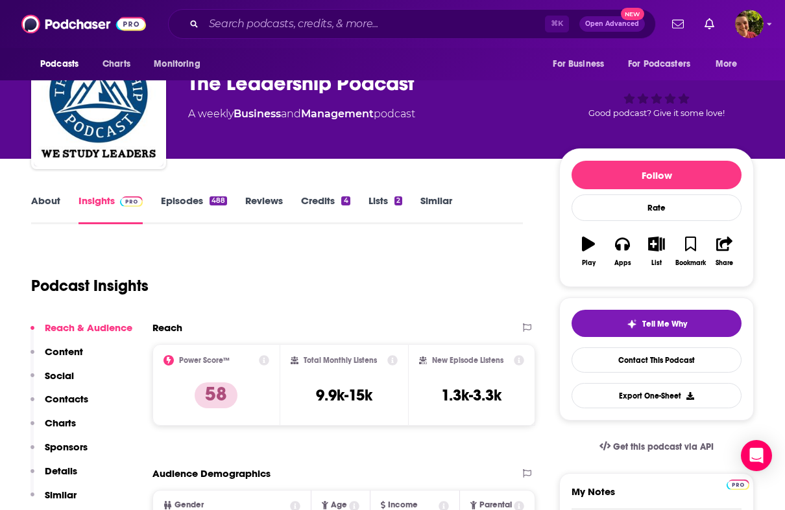
click at [76, 394] on p "Contacts" at bounding box center [66, 399] width 43 height 12
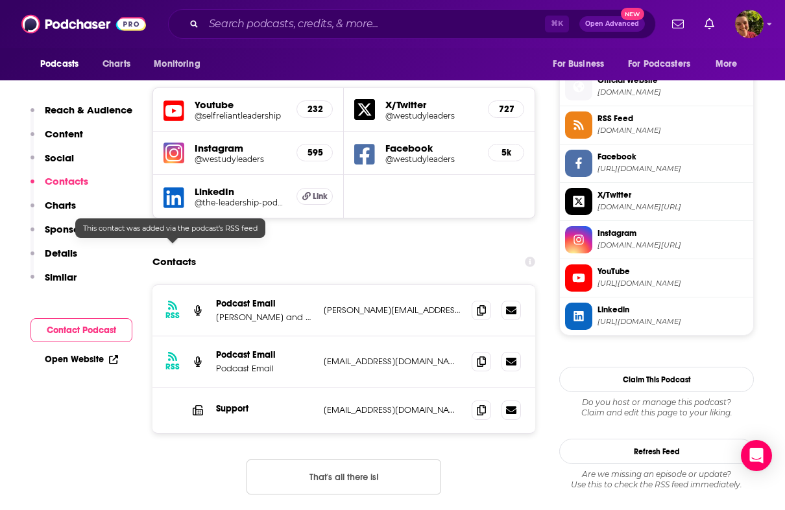
scroll to position [1163, 0]
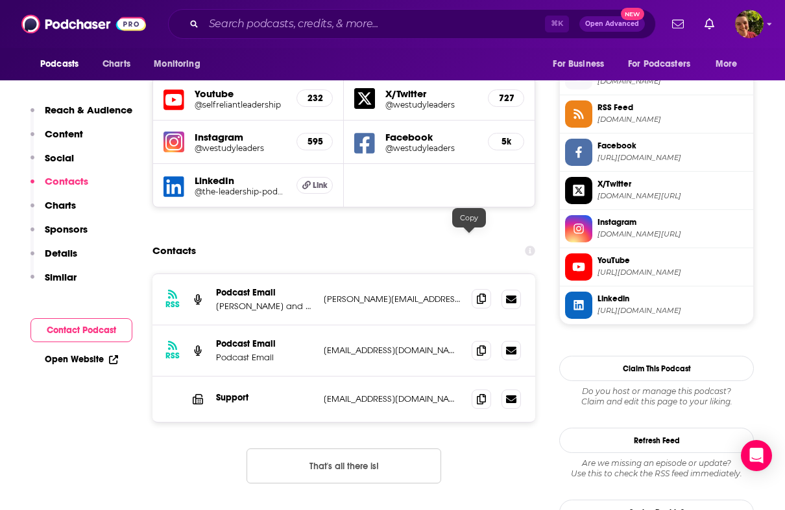
click at [474, 289] on span at bounding box center [480, 298] width 19 height 19
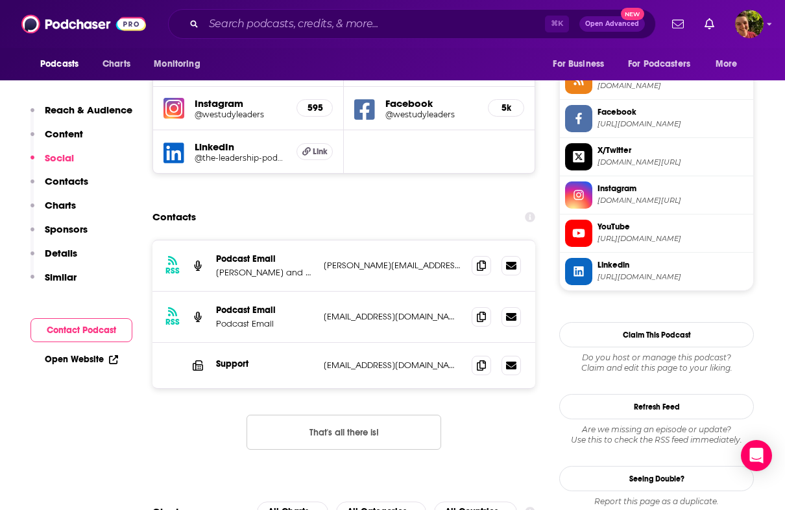
scroll to position [1265, 0]
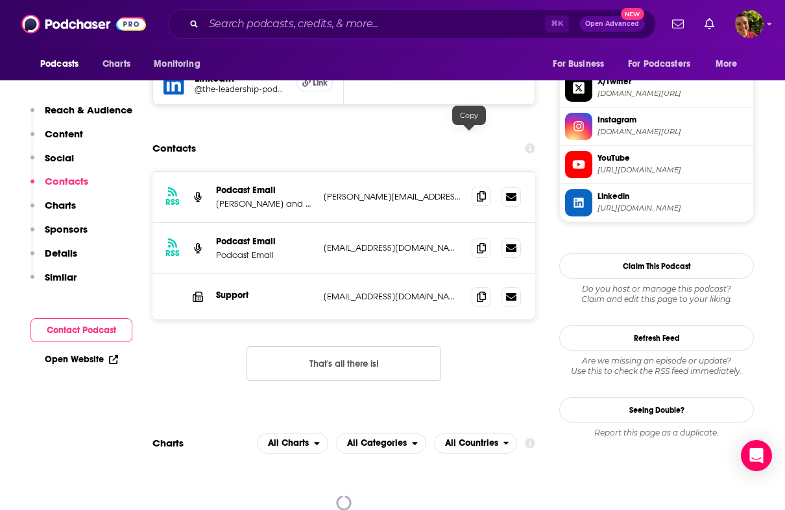
click at [471, 187] on span at bounding box center [480, 196] width 19 height 19
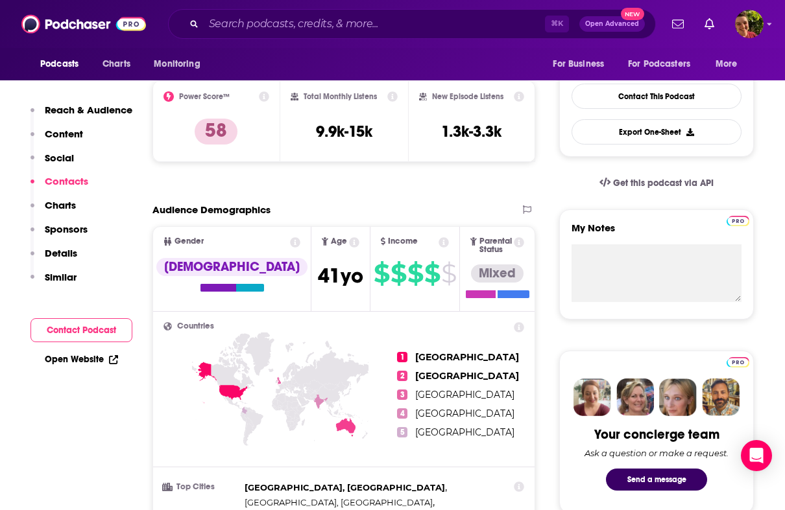
scroll to position [0, 0]
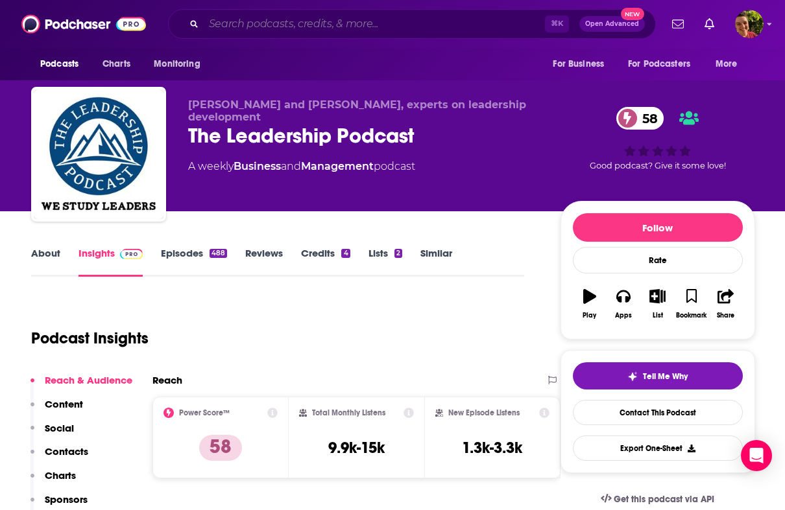
click at [425, 23] on input "Search podcasts, credits, & more..." at bounding box center [374, 24] width 341 height 21
paste input "At The Table with Patrick Lencioni"
type input "At The Table with Patrick Lencioni"
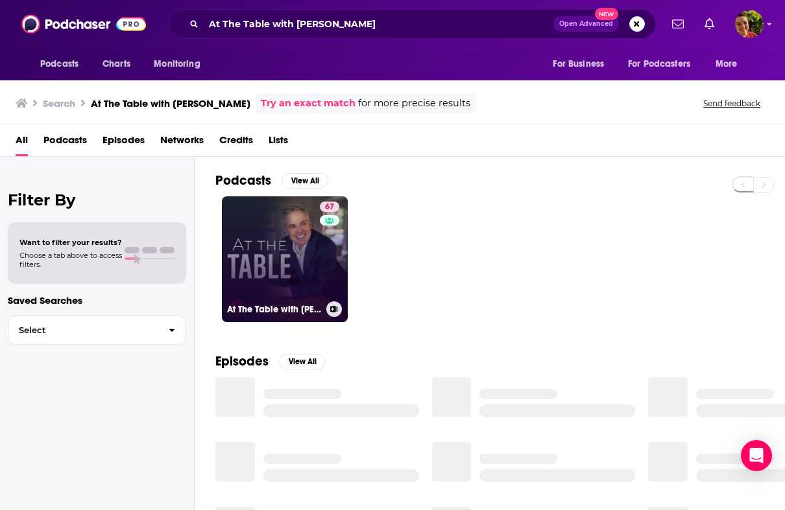
click at [299, 232] on link "67 At The Table with Patrick Lencioni" at bounding box center [285, 259] width 126 height 126
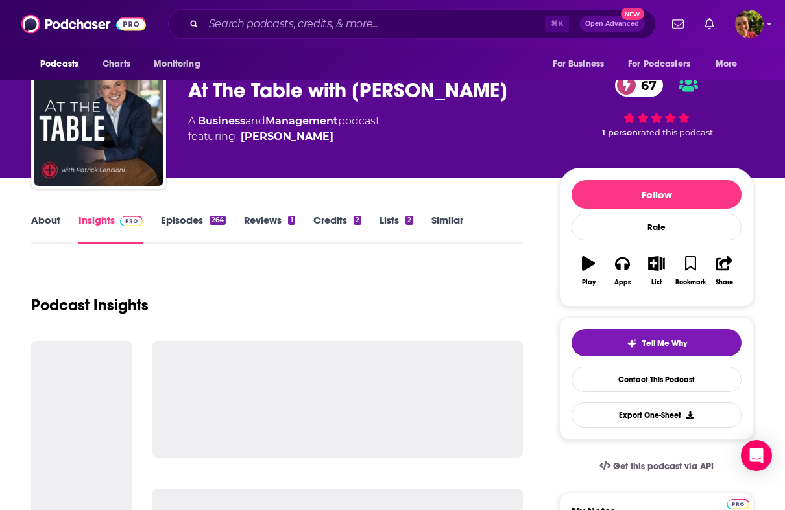
scroll to position [101, 0]
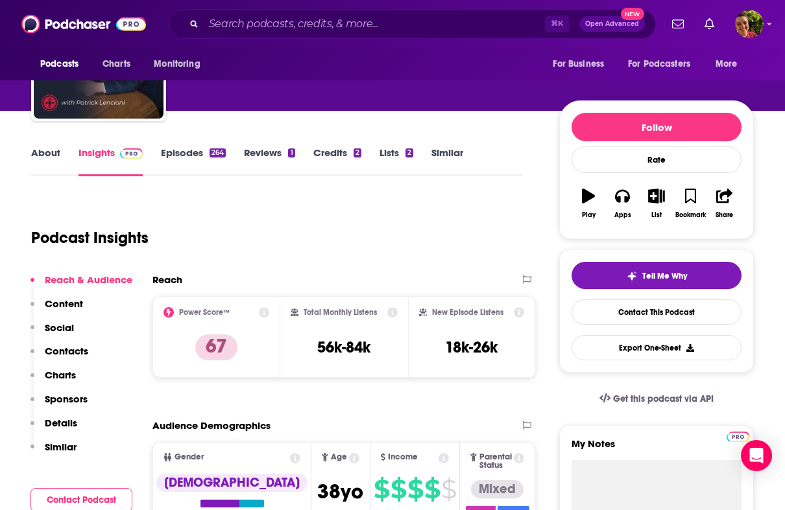
click at [84, 350] on p "Contacts" at bounding box center [66, 351] width 43 height 12
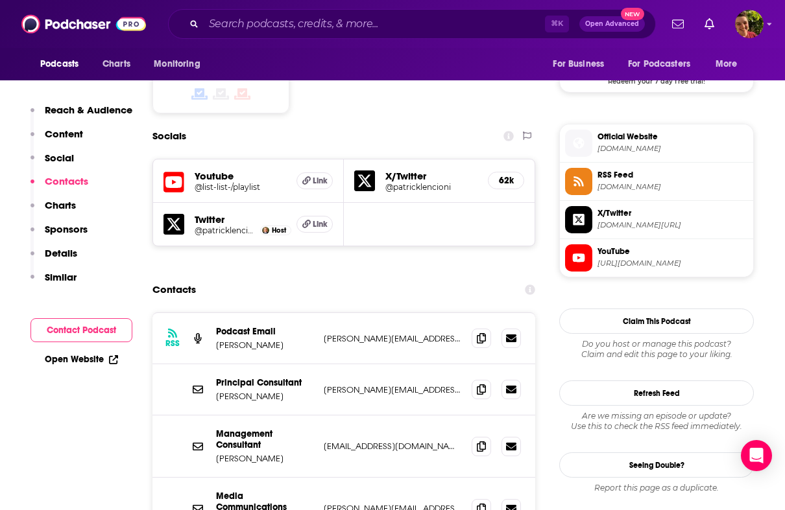
scroll to position [1106, 0]
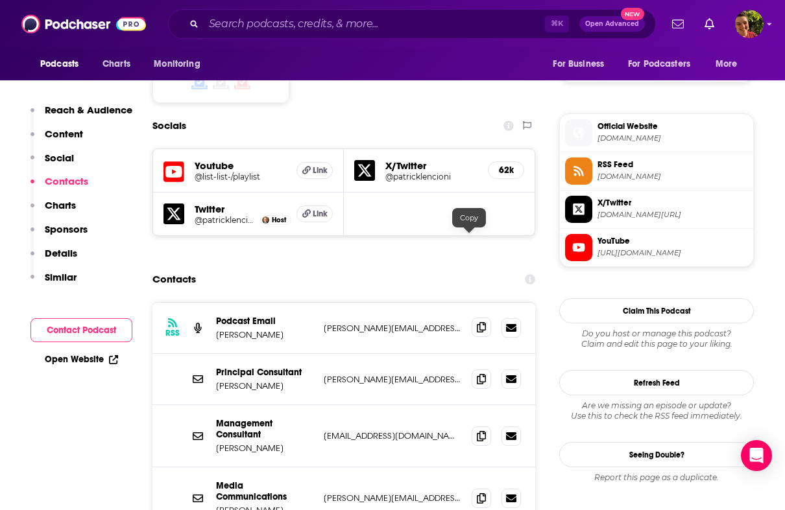
click at [477, 322] on icon at bounding box center [481, 327] width 9 height 10
click at [477, 431] on icon at bounding box center [481, 436] width 9 height 10
click at [436, 12] on div "⌘ K Open Advanced New" at bounding box center [412, 24] width 488 height 30
click at [430, 21] on input "Search podcasts, credits, & more..." at bounding box center [374, 24] width 341 height 21
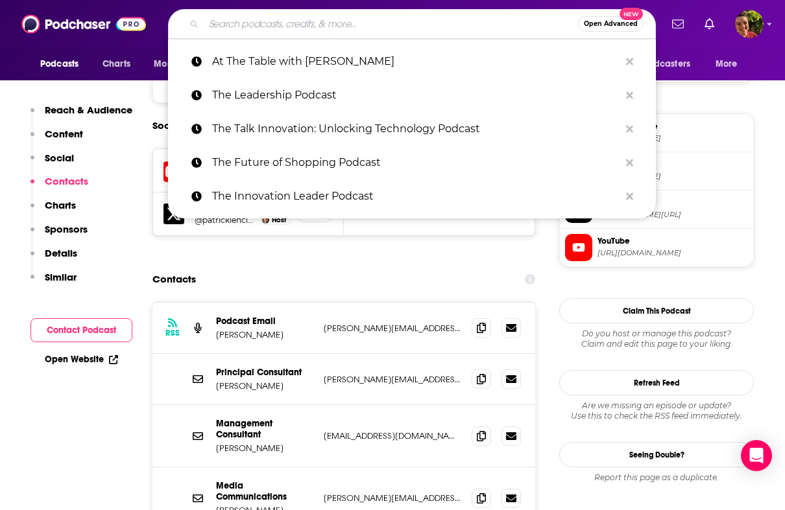
paste input "The Craig Groeschel Leadership Podcast"
type input "The Craig Groeschel Leadership Podcast"
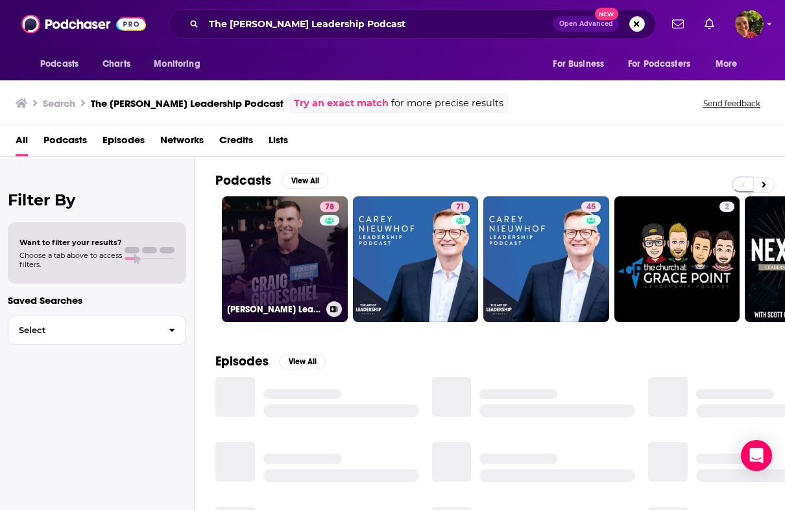
click at [313, 258] on link "78 Craig Groeschel Leadership Podcast" at bounding box center [285, 259] width 126 height 126
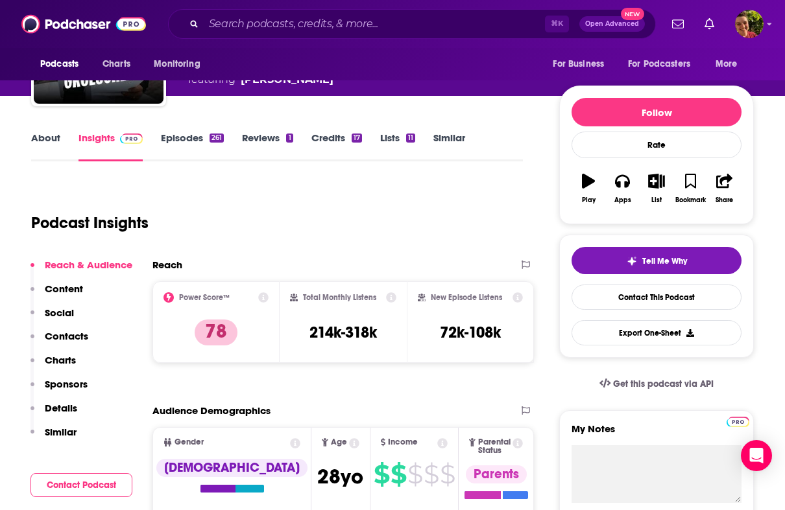
scroll to position [123, 0]
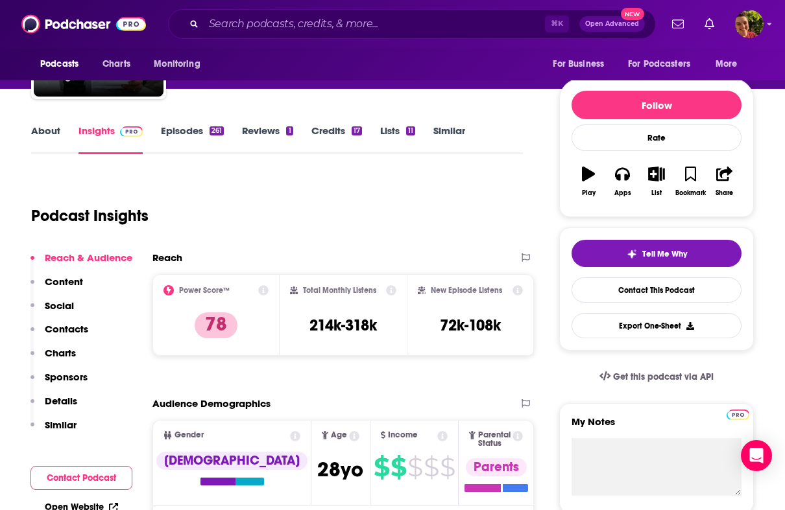
click at [93, 334] on div "Reach & Audience Content Social Contacts Charts Sponsors Details Similar" at bounding box center [81, 347] width 102 height 191
click at [82, 327] on p "Contacts" at bounding box center [66, 329] width 43 height 12
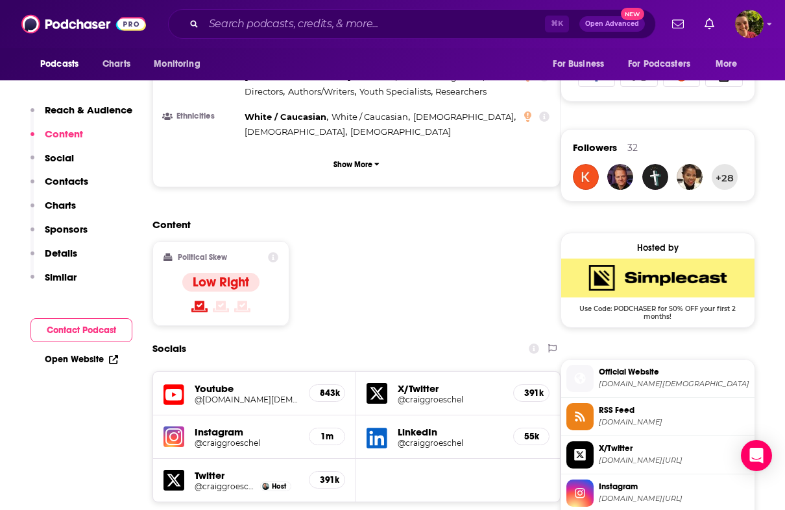
scroll to position [0, 0]
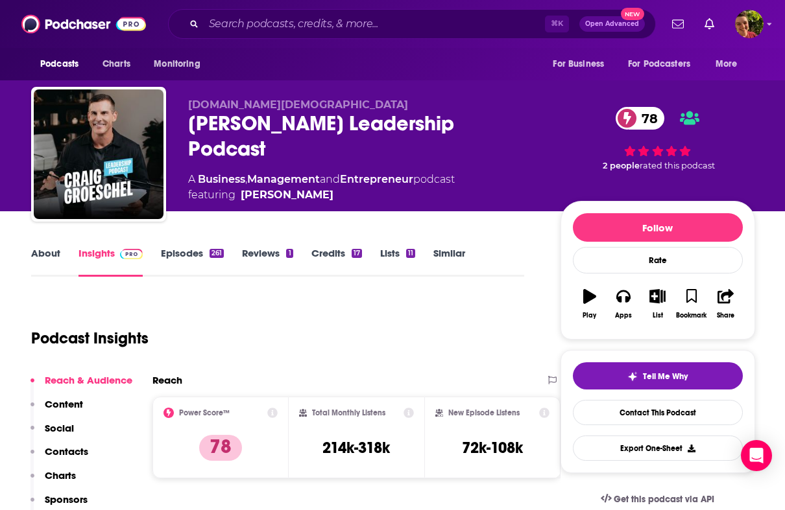
drag, startPoint x: 351, startPoint y: 198, endPoint x: 326, endPoint y: 195, distance: 24.9
click at [326, 195] on span "featuring Craig Groeschel" at bounding box center [321, 195] width 267 height 16
copy span "Craig Groeschel"
click at [339, 19] on input "Search podcasts, credits, & more..." at bounding box center [374, 24] width 341 height 21
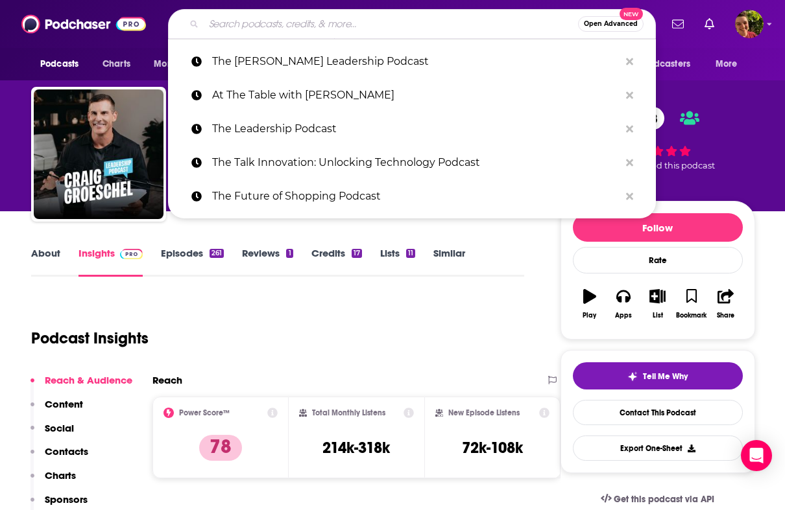
paste input "Coaching for Potential Podcast"
type input "Coaching for Potential Podcast"
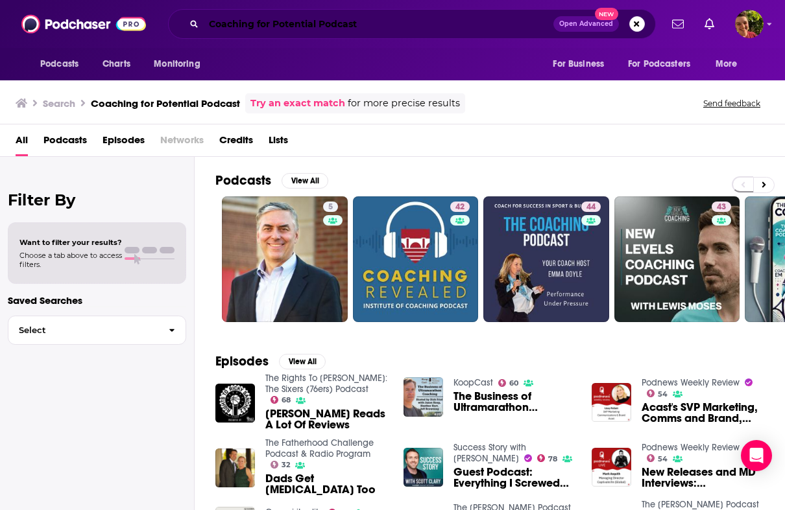
click at [427, 23] on input "Coaching for Potential Podcast" at bounding box center [379, 24] width 350 height 21
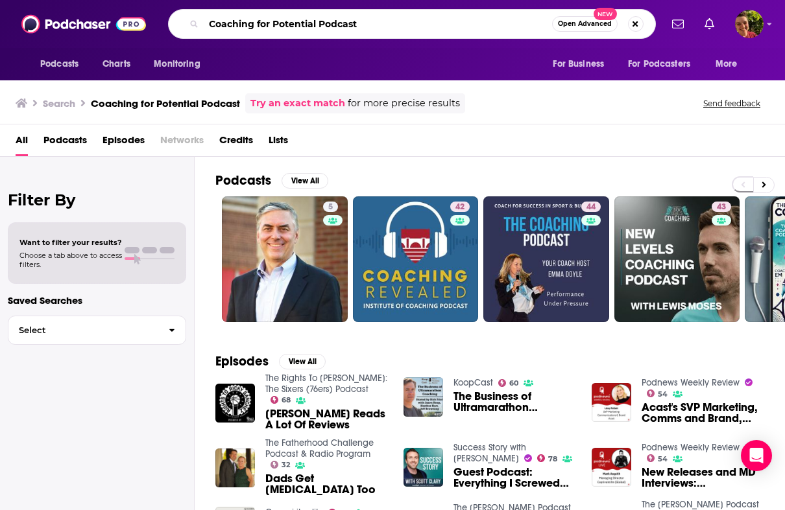
paste input "People Managing People Podcast with David Rice"
type input "People Managing People Podcast with David Rice"
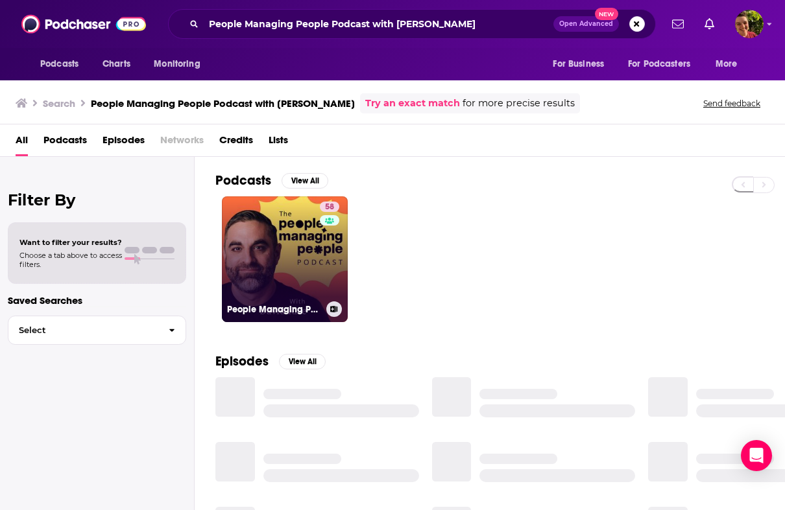
click at [302, 256] on link "58 People Managing People" at bounding box center [285, 259] width 126 height 126
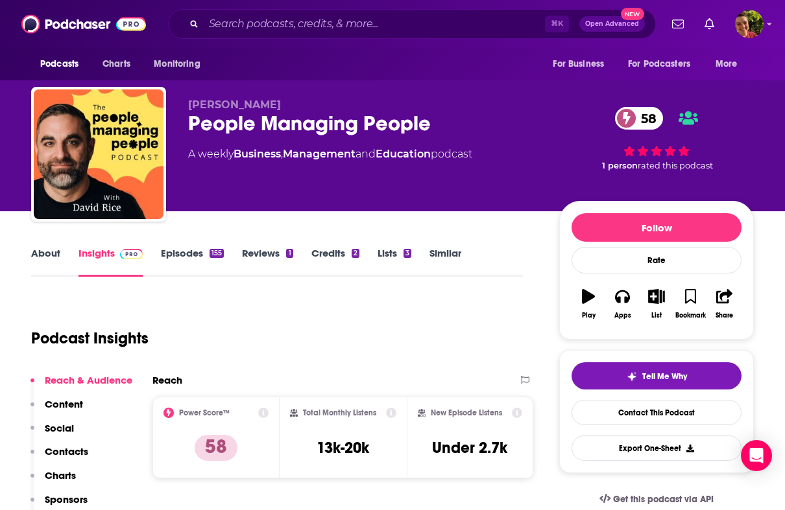
drag, startPoint x: 70, startPoint y: 436, endPoint x: 71, endPoint y: 447, distance: 11.7
click at [71, 447] on div "Reach & Audience Content Social Contacts Charts Sponsors Details Similar" at bounding box center [81, 469] width 102 height 191
click at [75, 451] on p "Contacts" at bounding box center [66, 452] width 43 height 12
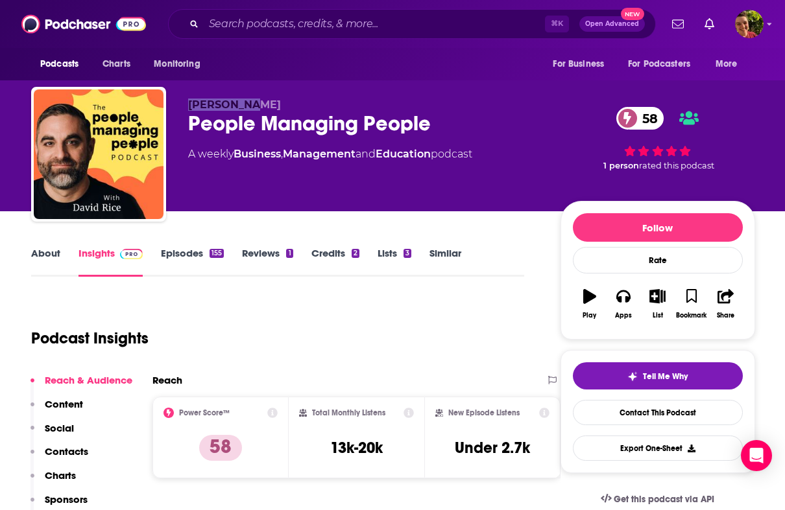
drag, startPoint x: 256, startPoint y: 94, endPoint x: 258, endPoint y: 102, distance: 8.8
click at [258, 102] on div "David Rice People Managing People 58 A weekly Business , Management and Educati…" at bounding box center [393, 157] width 724 height 140
copy span "David Rice"
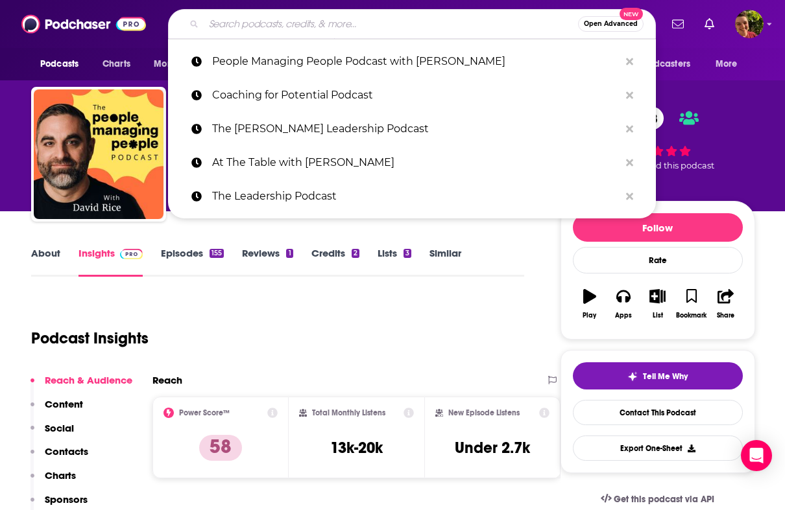
click at [458, 27] on input "Search podcasts, credits, & more..." at bounding box center [391, 24] width 374 height 21
paste input "Business Leadership Podcast by Edwin Frondozo"
type input "Business Leadership Podcast by Edwin Frondozo"
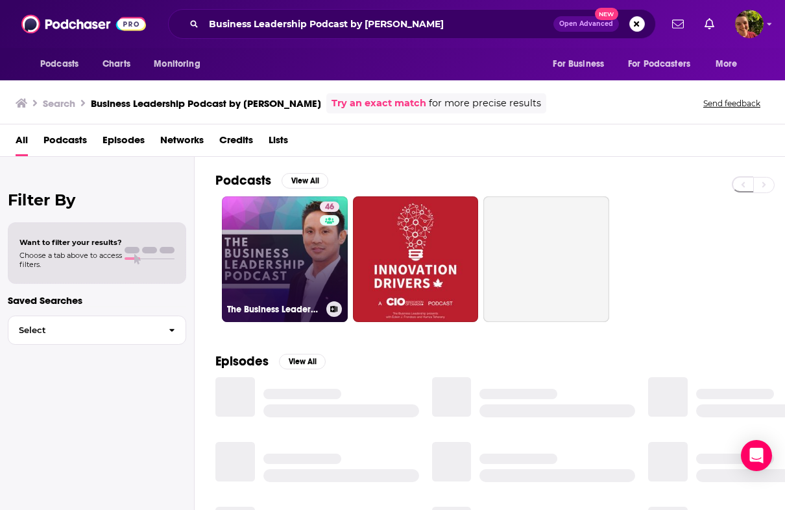
click at [293, 274] on link "46 The Business Leadership Podcast" at bounding box center [285, 259] width 126 height 126
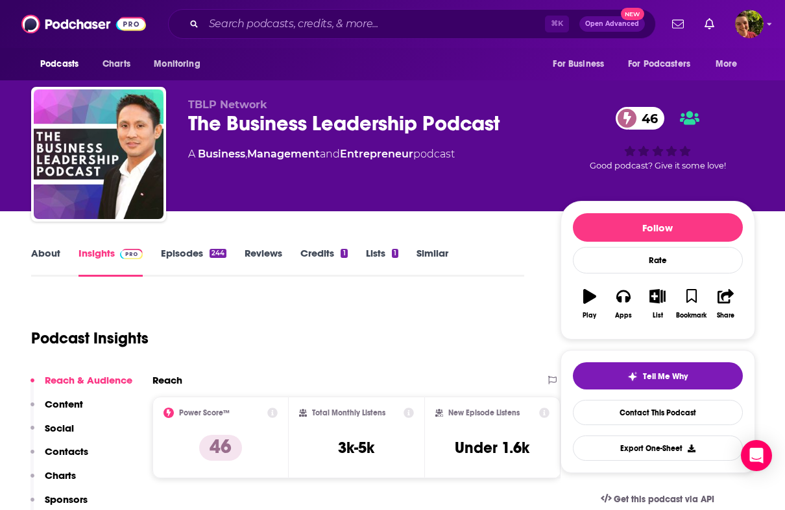
click at [60, 453] on p "Contacts" at bounding box center [66, 452] width 43 height 12
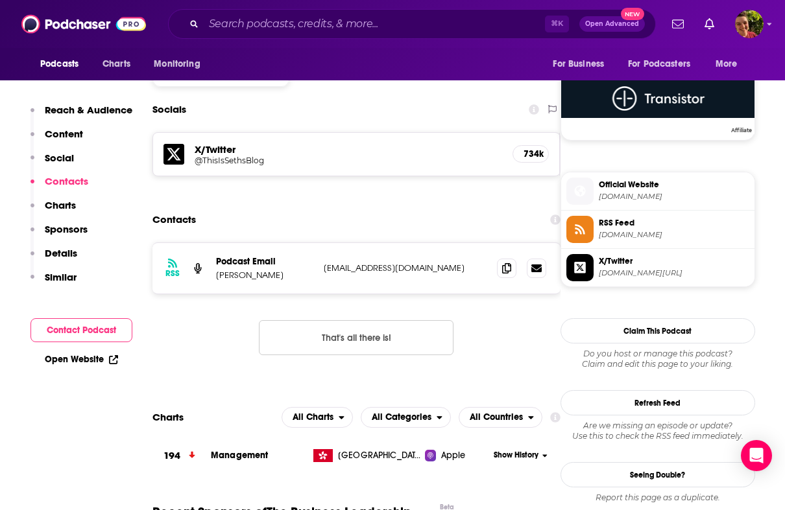
scroll to position [1054, 0]
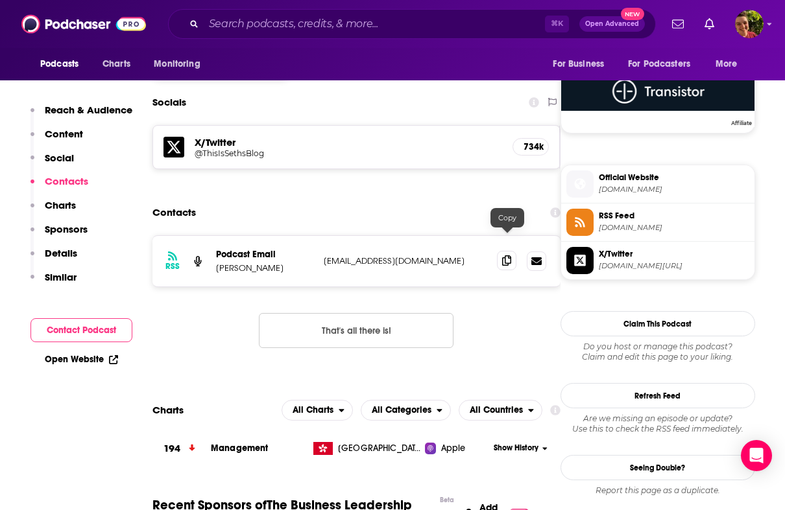
click at [514, 251] on span at bounding box center [506, 260] width 19 height 19
click at [425, 23] on input "Search podcasts, credits, & more..." at bounding box center [374, 24] width 341 height 21
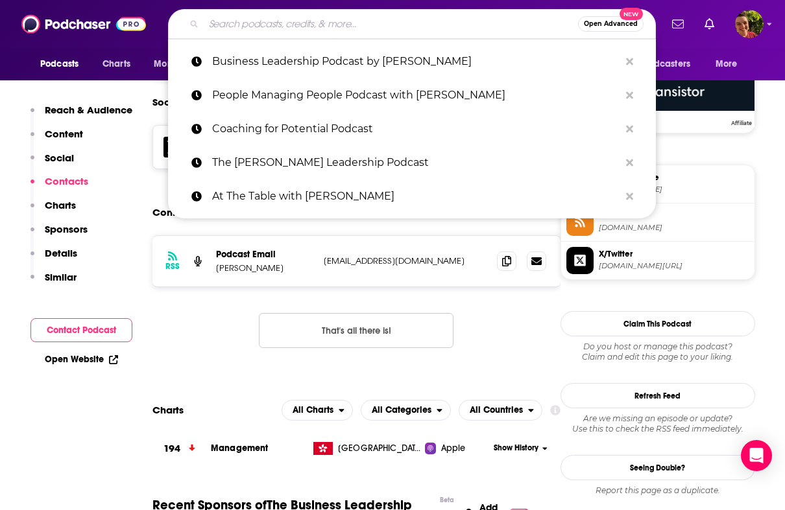
paste input "Strategy Skills Podcast by FirmsConsulting"
type input "Strategy Skills Podcast by FirmsConsulting"
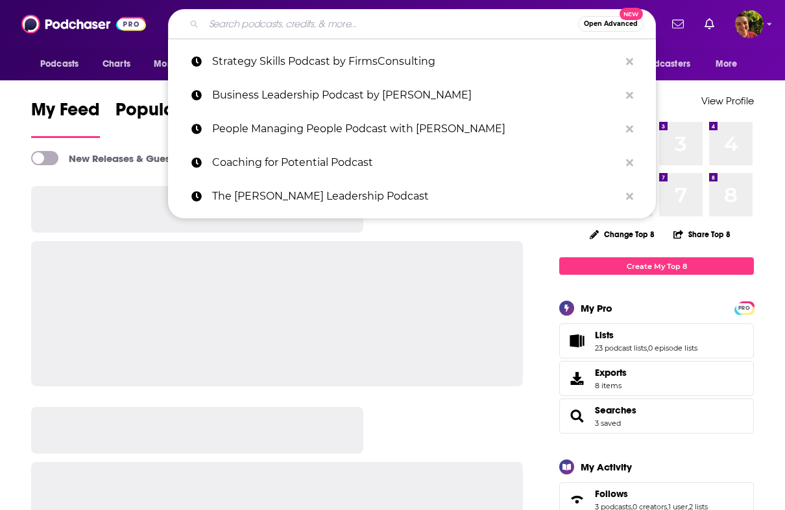
click at [331, 22] on input "Search podcasts, credits, & more..." at bounding box center [391, 24] width 374 height 21
paste input "Lead to Win by [PERSON_NAME]"
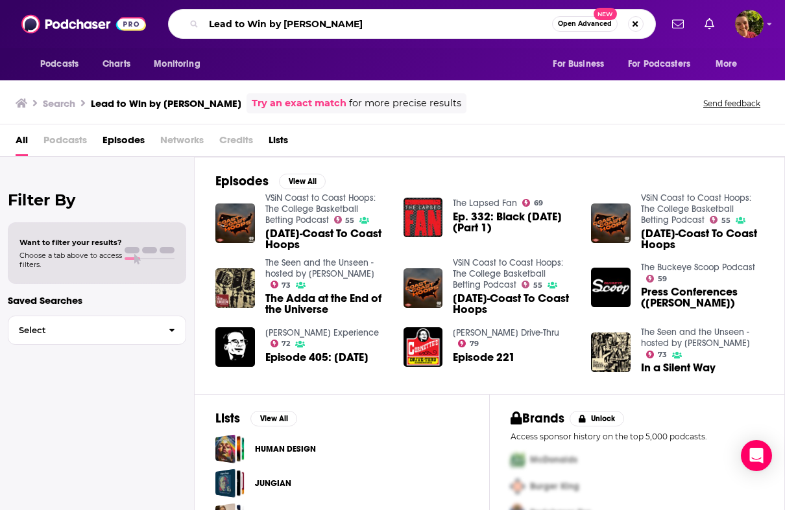
drag, startPoint x: 270, startPoint y: 27, endPoint x: 383, endPoint y: 16, distance: 114.0
click at [383, 16] on input "Lead to Win by [PERSON_NAME]" at bounding box center [378, 24] width 348 height 21
click at [382, 14] on input "Lead to Win by [PERSON_NAME]" at bounding box center [378, 24] width 348 height 21
drag, startPoint x: 377, startPoint y: 23, endPoint x: 276, endPoint y: 27, distance: 100.6
click at [276, 27] on input "Lead to Win by Michael Hyatt" at bounding box center [378, 24] width 348 height 21
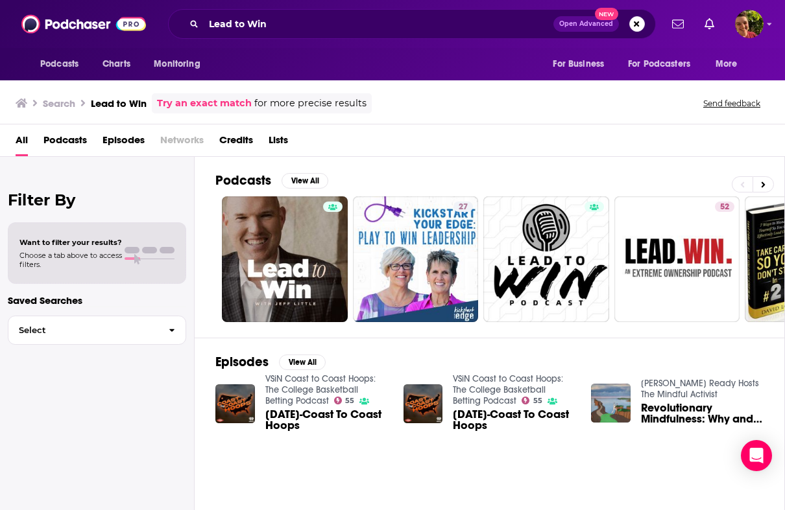
click at [391, 42] on div "Podcasts Charts Monitoring Lead to Win Open Advanced New For Business For Podca…" at bounding box center [392, 24] width 785 height 48
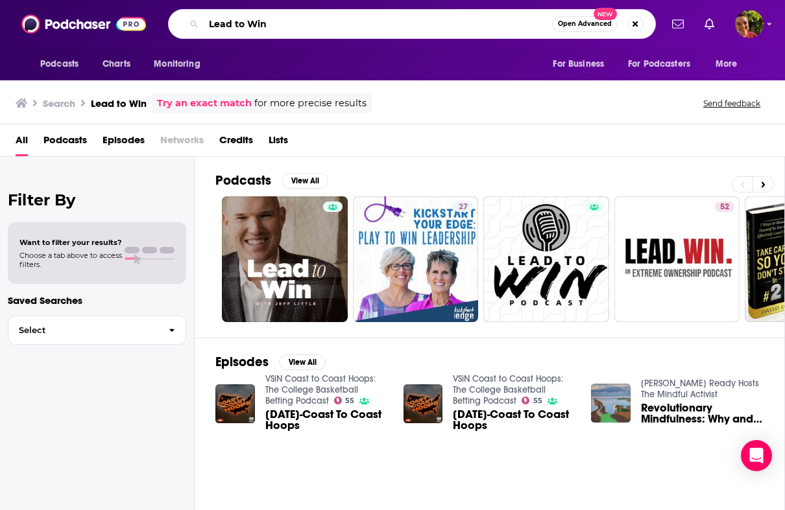
click at [391, 23] on input "Lead to Win" at bounding box center [378, 24] width 348 height 21
paste input "Coaching for Leaders"
type input "Coaching for Leaders"
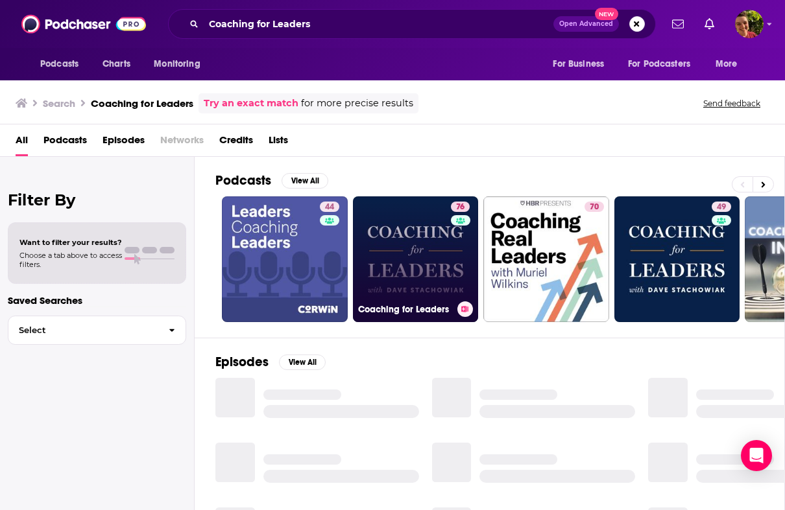
click at [403, 233] on link "76 Coaching for Leaders" at bounding box center [416, 259] width 126 height 126
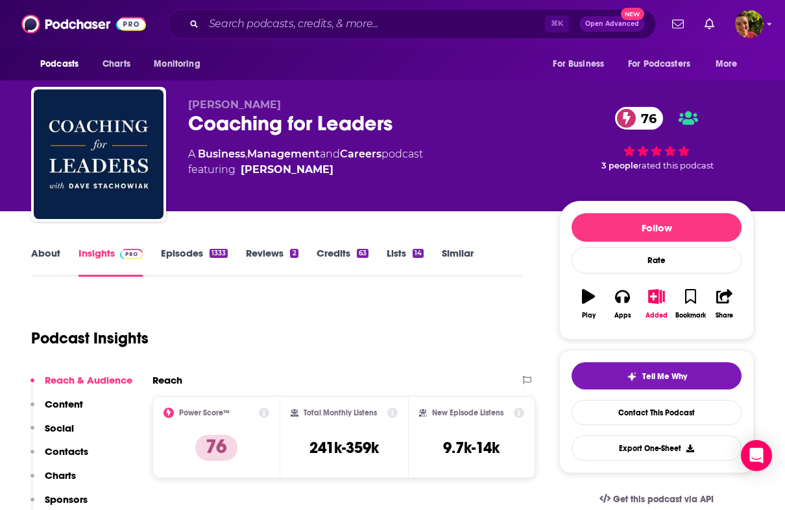
click at [79, 447] on p "Contacts" at bounding box center [66, 452] width 43 height 12
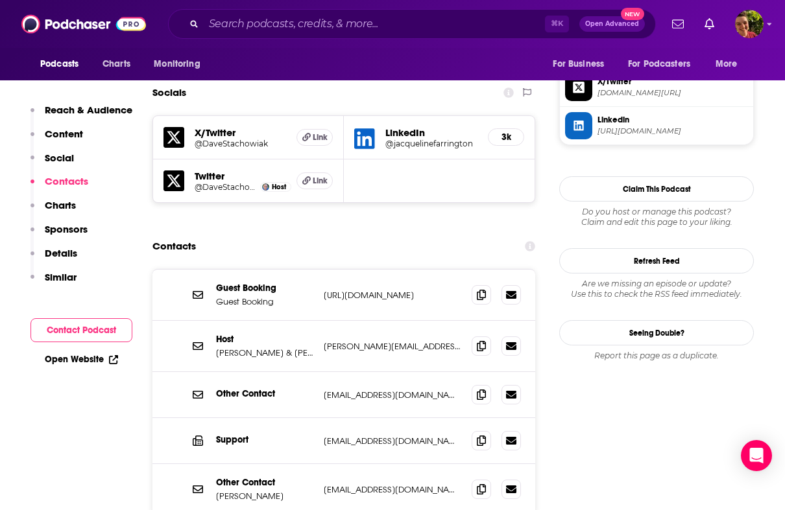
scroll to position [1121, 0]
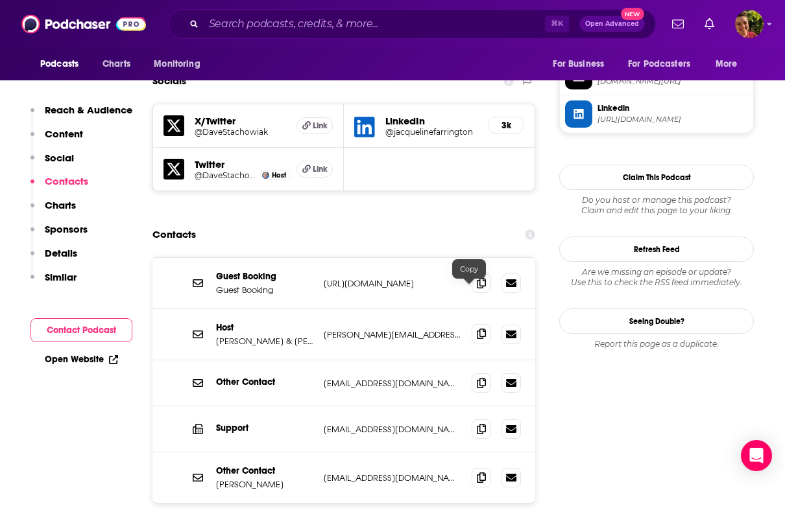
click at [477, 329] on icon at bounding box center [481, 334] width 9 height 10
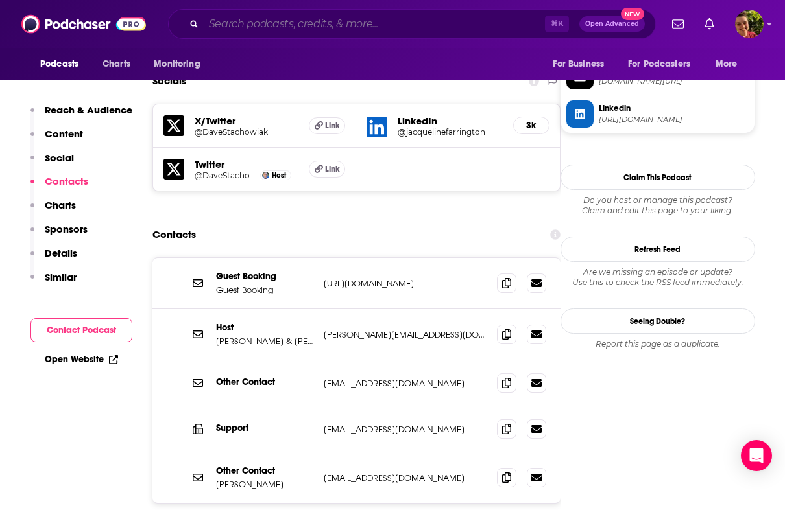
click at [436, 23] on input "Search podcasts, credits, & more..." at bounding box center [374, 24] width 341 height 21
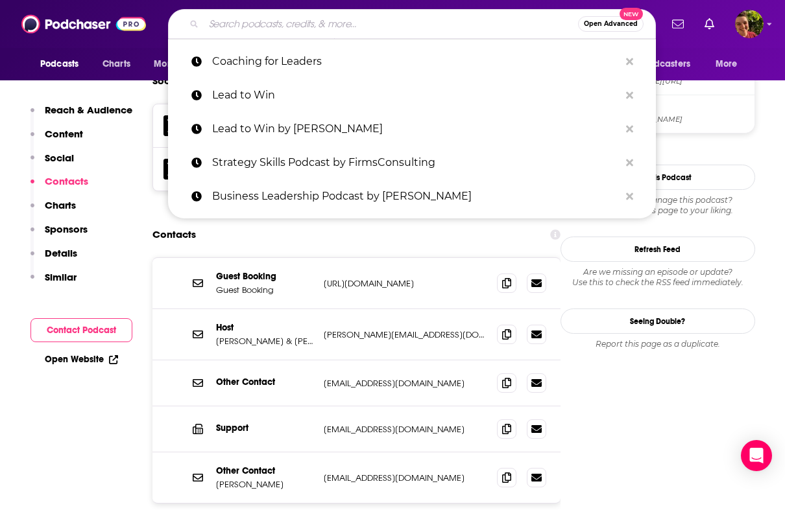
paste input "Business Leadership Today"
type input "Business Leadership Today"
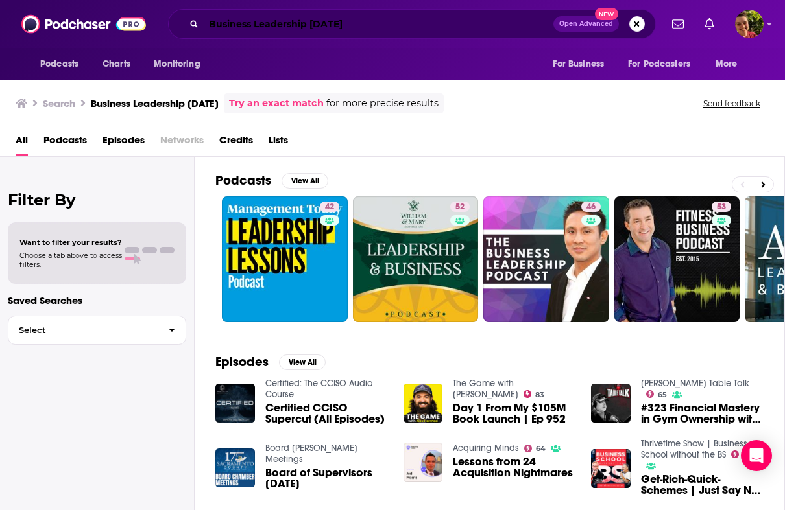
click at [507, 25] on input "Business Leadership Today" at bounding box center [379, 24] width 350 height 21
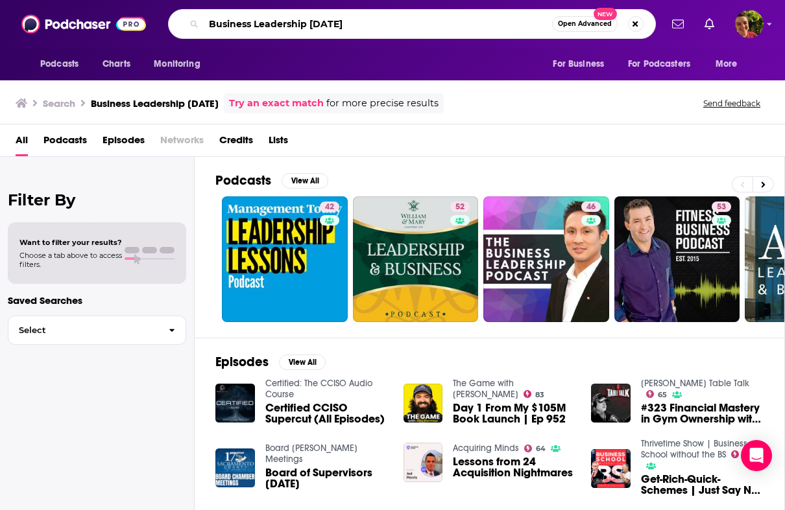
paste input "Series Minute"
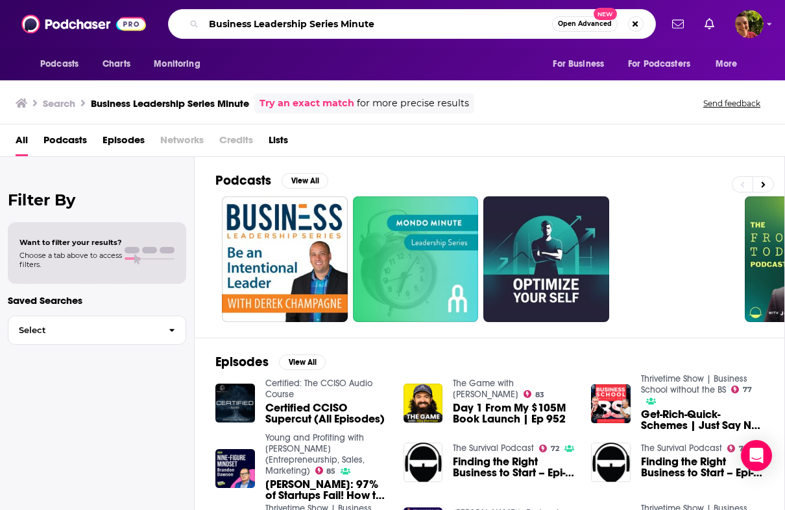
click at [457, 33] on input "Business Leadership Series Minute" at bounding box center [378, 24] width 348 height 21
paste input "The Insightful Leader Podcast"
type input "The Insightful Leader Podcast"
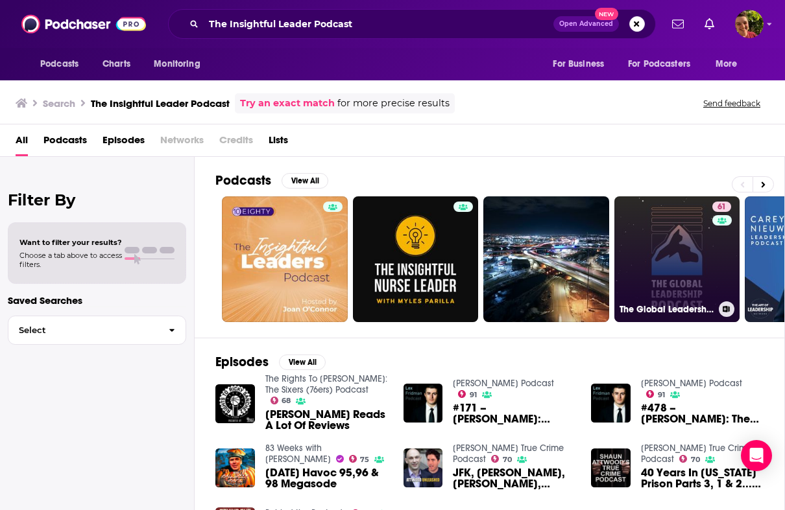
click at [648, 230] on link "61 The Global Leadership Podcast" at bounding box center [677, 259] width 126 height 126
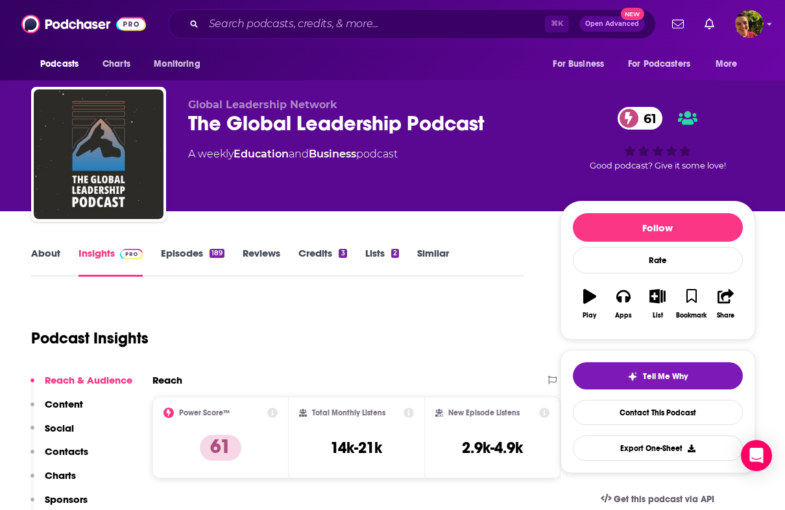
scroll to position [40, 0]
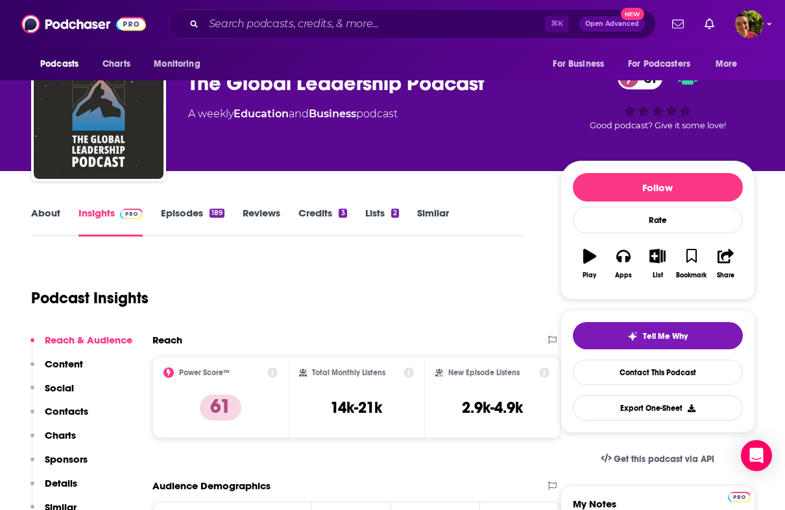
click at [303, 86] on div "The Global Leadership Podcast 61" at bounding box center [363, 83] width 351 height 25
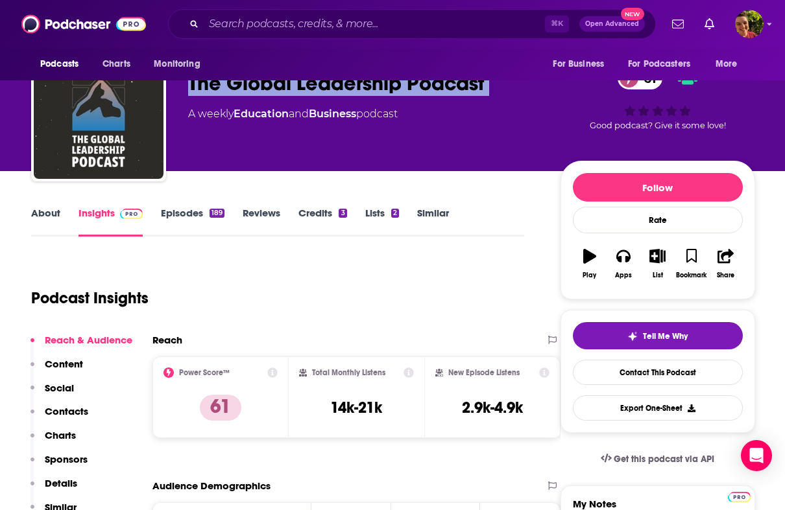
click at [303, 86] on div "The Global Leadership Podcast 61" at bounding box center [363, 83] width 351 height 25
copy div "The Global Leadership Podcast 61"
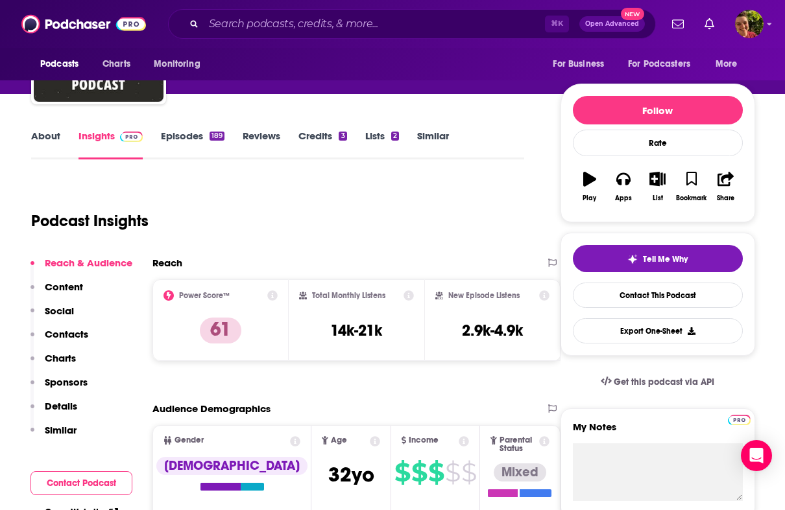
click at [77, 342] on button "Contacts" at bounding box center [59, 340] width 58 height 24
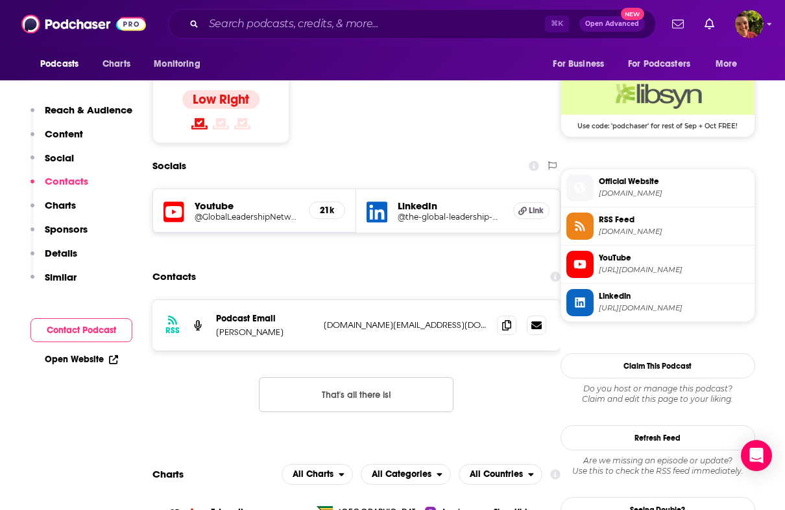
scroll to position [1055, 0]
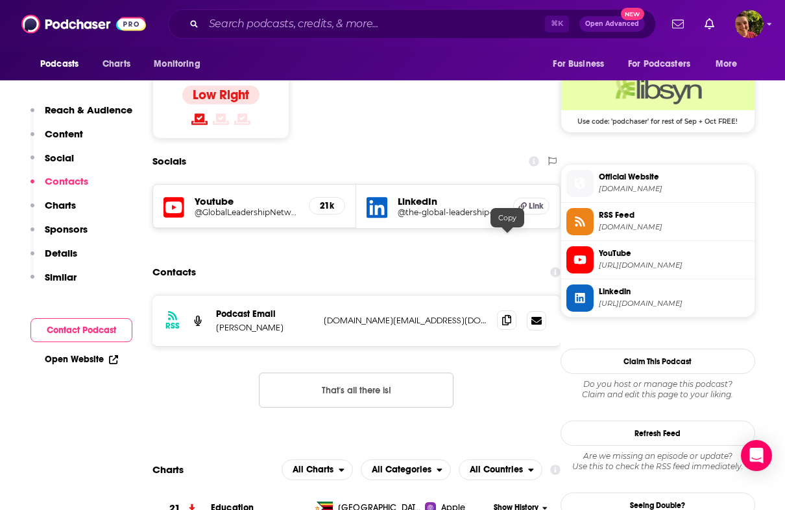
click at [507, 315] on icon at bounding box center [506, 320] width 9 height 10
click at [447, 25] on input "Search podcasts, credits, & more..." at bounding box center [374, 24] width 341 height 21
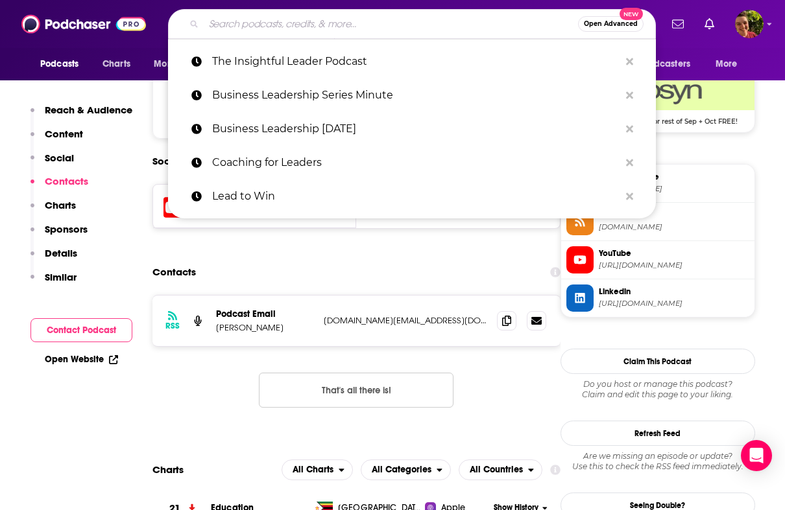
paste input "Modern Strategy Podcast"
type input "Modern Strategy Podcast"
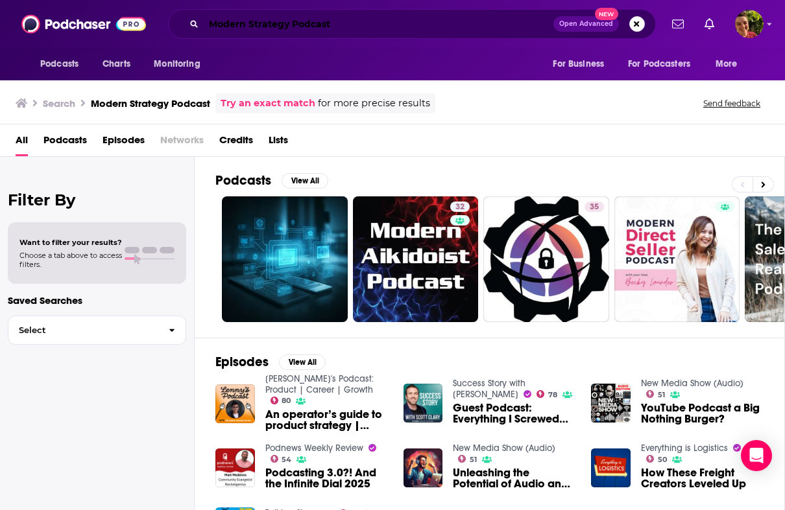
click at [318, 23] on input "Modern Strategy Podcast" at bounding box center [379, 24] width 350 height 21
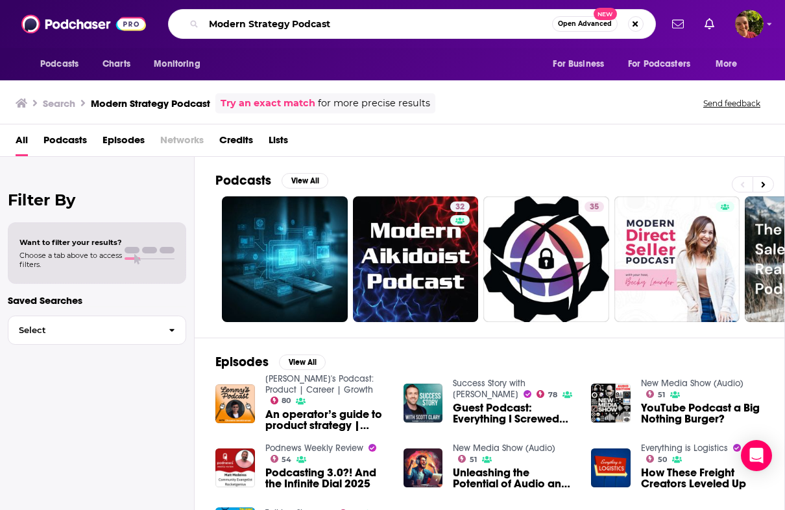
click at [318, 23] on input "Modern Strategy Podcast" at bounding box center [378, 24] width 348 height 21
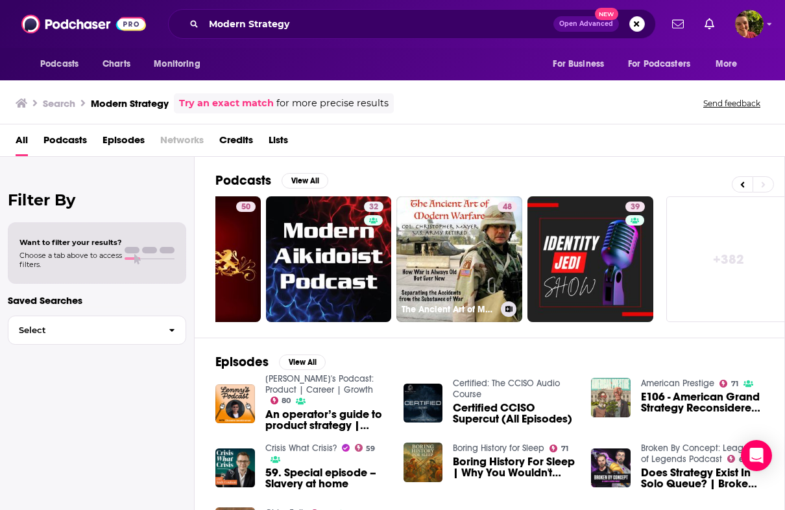
scroll to position [0, 622]
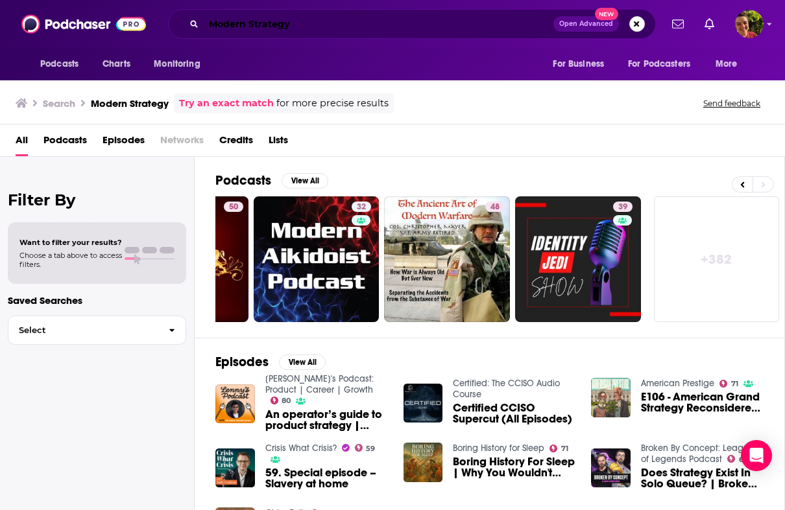
click at [407, 16] on input "Modern Strategy" at bounding box center [379, 24] width 350 height 21
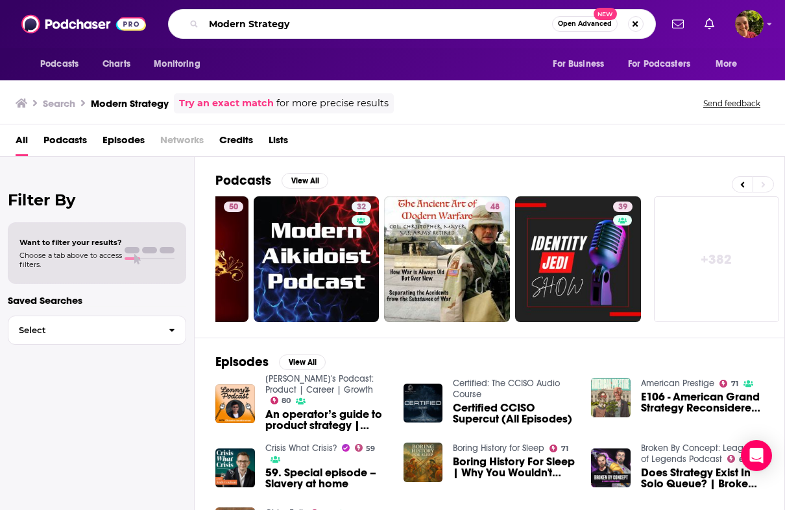
paste input "Transformational Leadership Podcast"
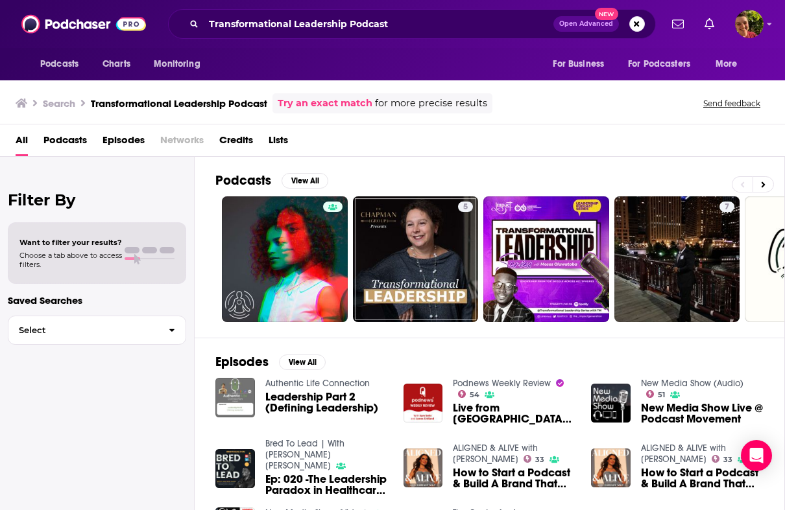
click at [437, 41] on div "Podcasts Charts Monitoring Transformational Leadership Podcast Open Advanced Ne…" at bounding box center [392, 24] width 785 height 48
click at [437, 19] on input "Transformational Leadership Podcast" at bounding box center [379, 24] width 350 height 21
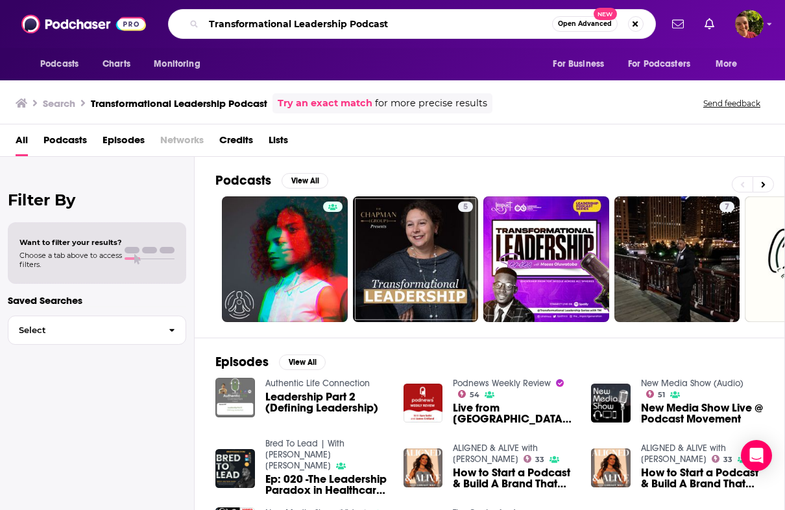
paste input "Executive Leadership Insights"
type input "Executive Leadership Insights"
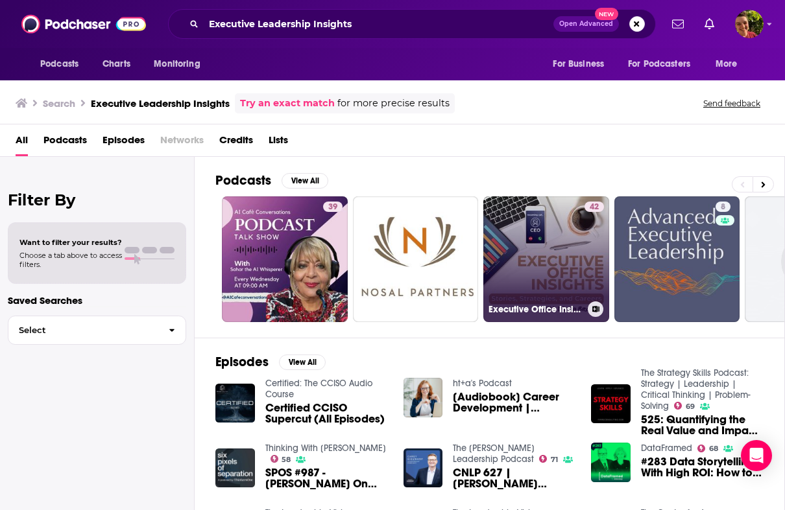
click at [529, 224] on link "42 Executive Office Insights" at bounding box center [546, 259] width 126 height 126
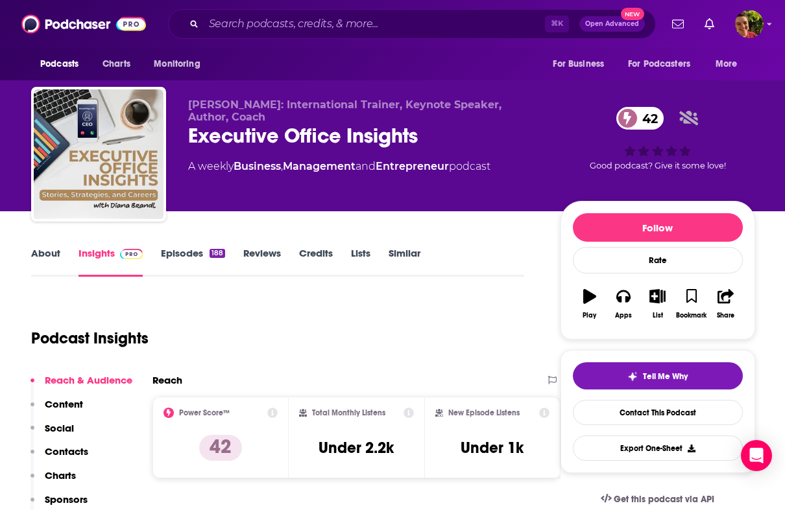
click at [56, 256] on link "About" at bounding box center [45, 262] width 29 height 30
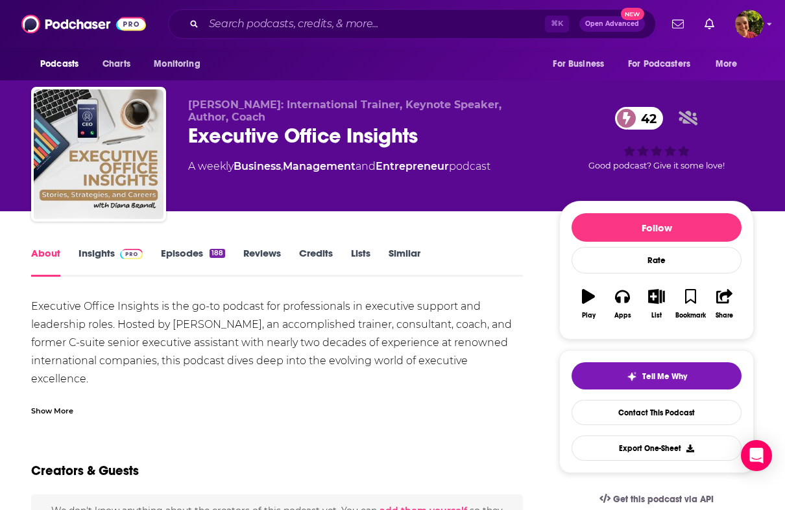
click at [250, 138] on div "Executive Office Insights 42" at bounding box center [363, 135] width 350 height 25
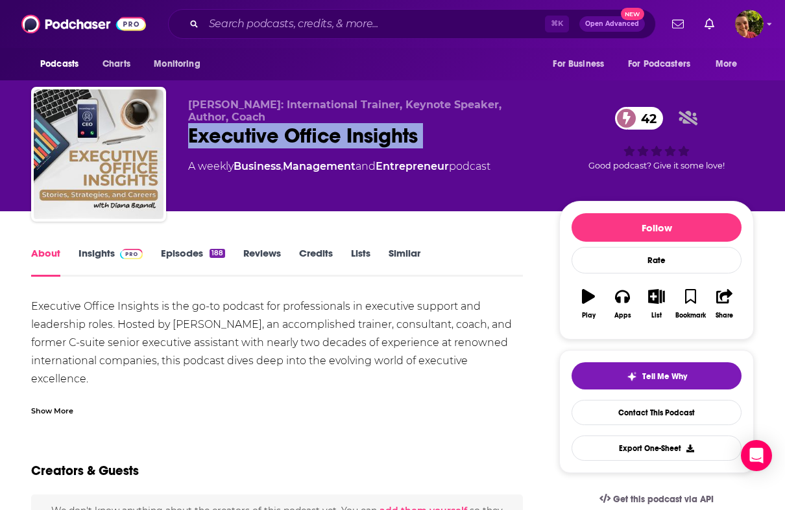
click at [250, 138] on div "Executive Office Insights 42" at bounding box center [363, 135] width 350 height 25
copy div "Executive Office Insights 42"
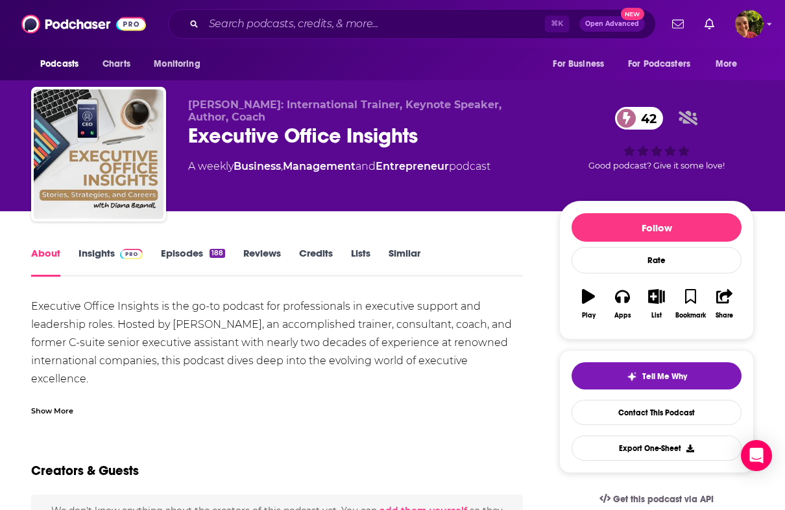
click at [248, 334] on div "Executive Office Insights is the go-to podcast for professionals in executive s…" at bounding box center [277, 416] width 492 height 236
click at [120, 256] on img at bounding box center [131, 254] width 23 height 10
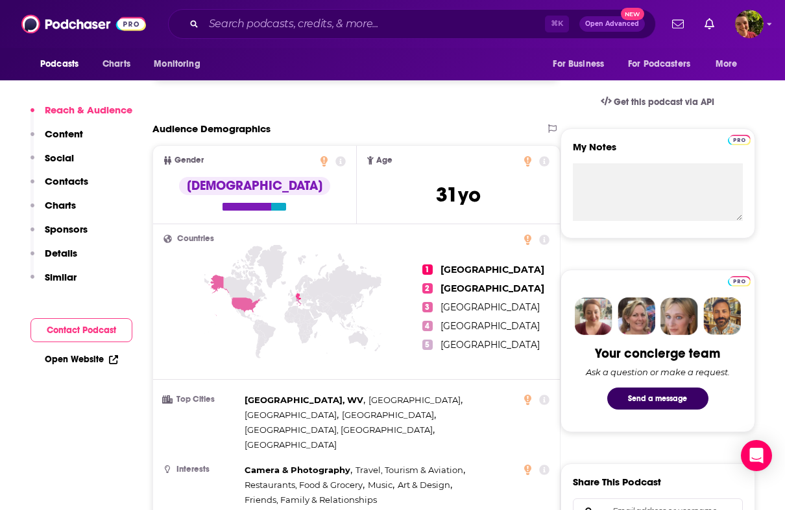
click at [78, 185] on p "Contacts" at bounding box center [66, 181] width 43 height 12
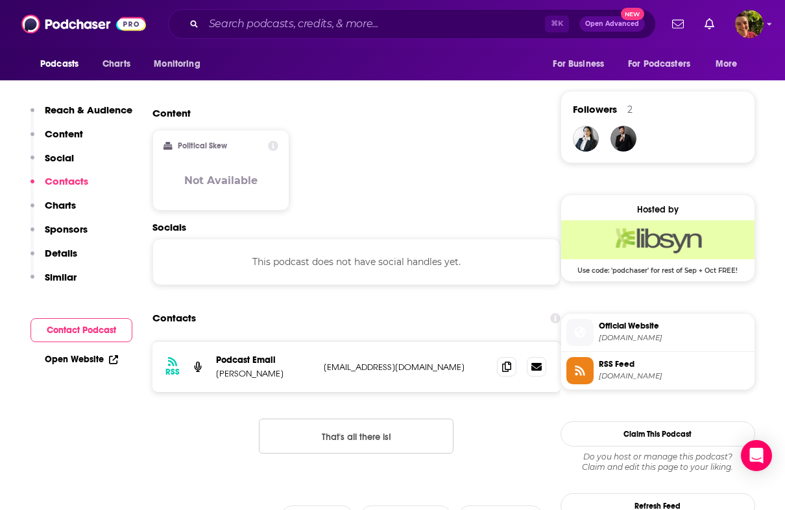
scroll to position [973, 0]
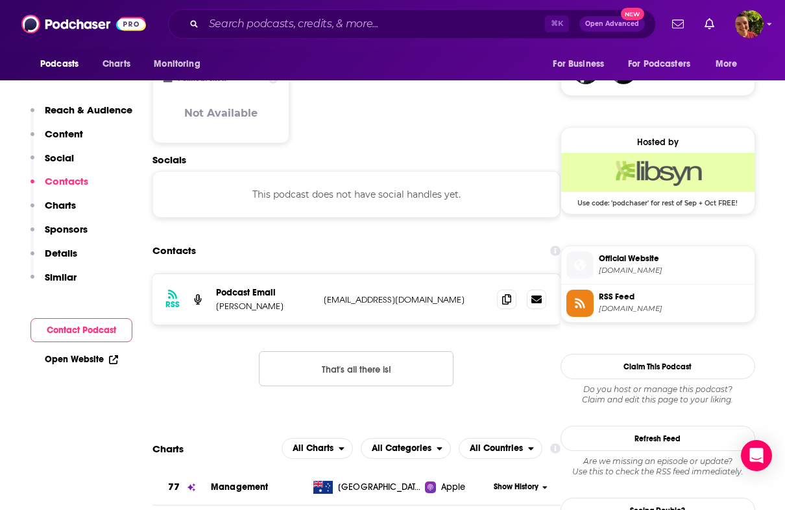
click at [250, 301] on p "[PERSON_NAME]" at bounding box center [264, 306] width 97 height 11
drag, startPoint x: 273, startPoint y: 250, endPoint x: 211, endPoint y: 251, distance: 61.6
click at [211, 274] on div "RSS Podcast Email Diana Brandl podcast@the-socialista-projects.com podcast@the-…" at bounding box center [356, 299] width 408 height 51
copy p "[PERSON_NAME]"
click at [460, 15] on input "Search podcasts, credits, & more..." at bounding box center [374, 24] width 341 height 21
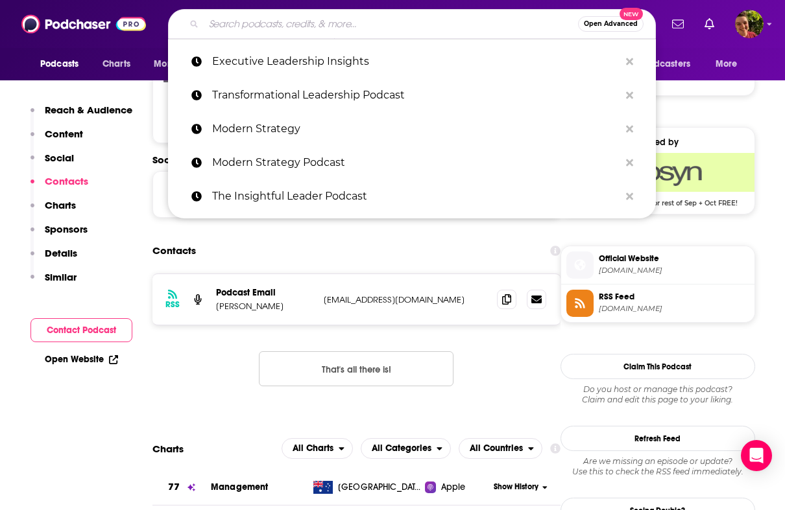
paste input "Innovation Blueprint Podcast"
type input "Innovation Blueprint Podcast"
